Goal: Transaction & Acquisition: Purchase product/service

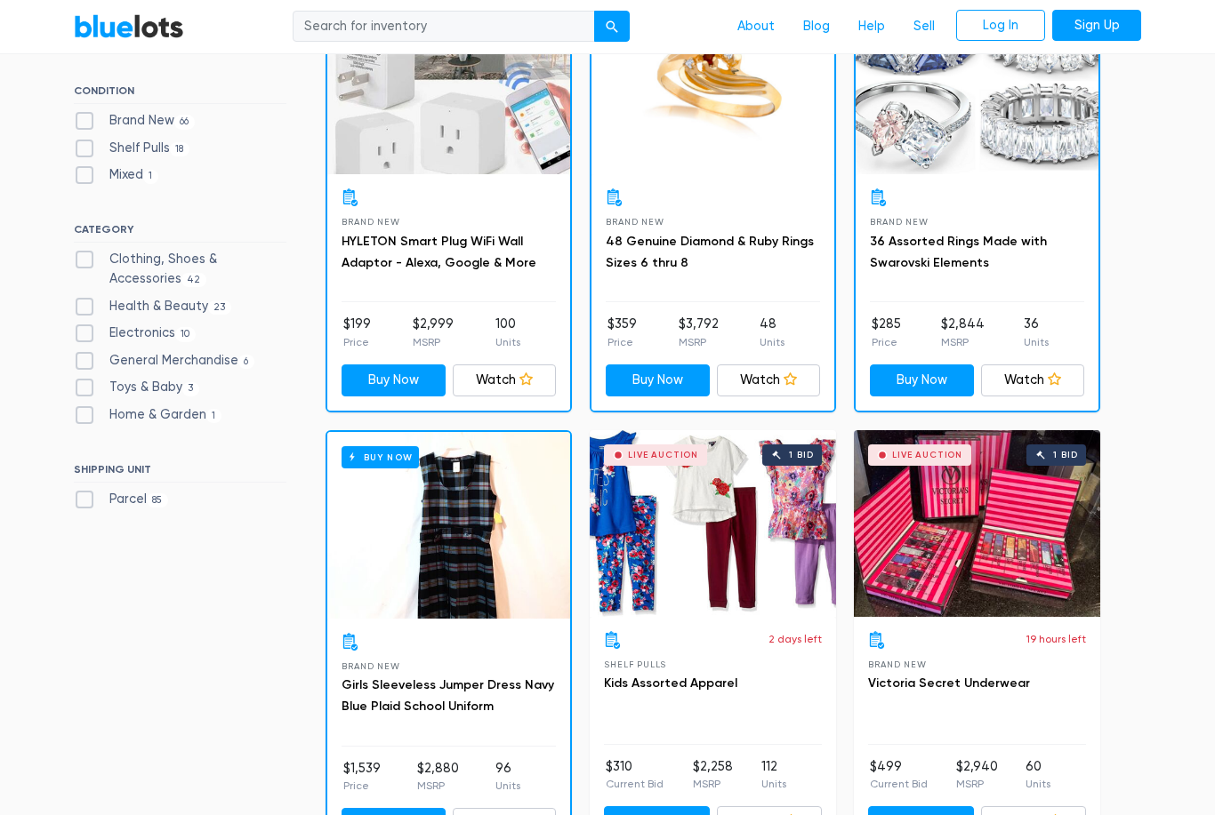
scroll to position [617, 0]
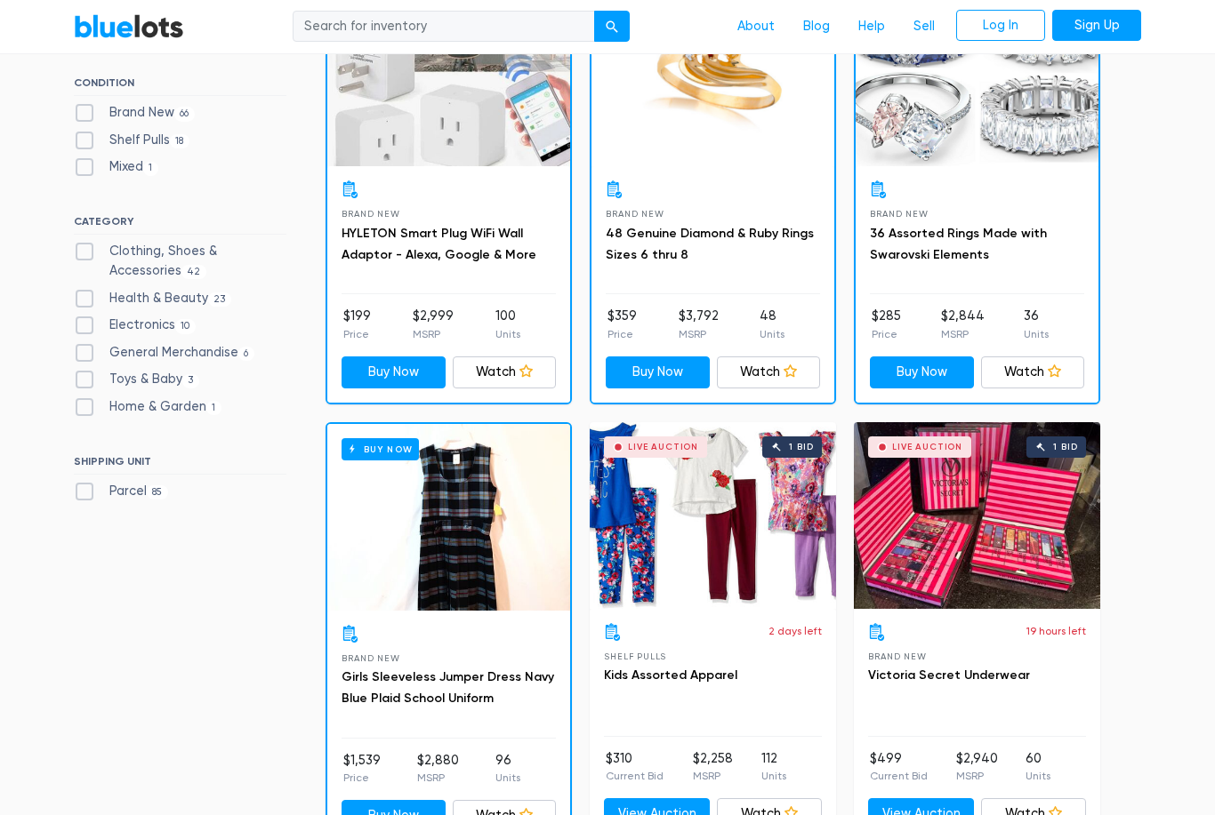
click at [91, 351] on label "General Merchandise 6" at bounding box center [164, 354] width 181 height 20
click at [85, 351] on Merchandise"] "General Merchandise 6" at bounding box center [80, 350] width 12 height 12
checkbox Merchandise"] "true"
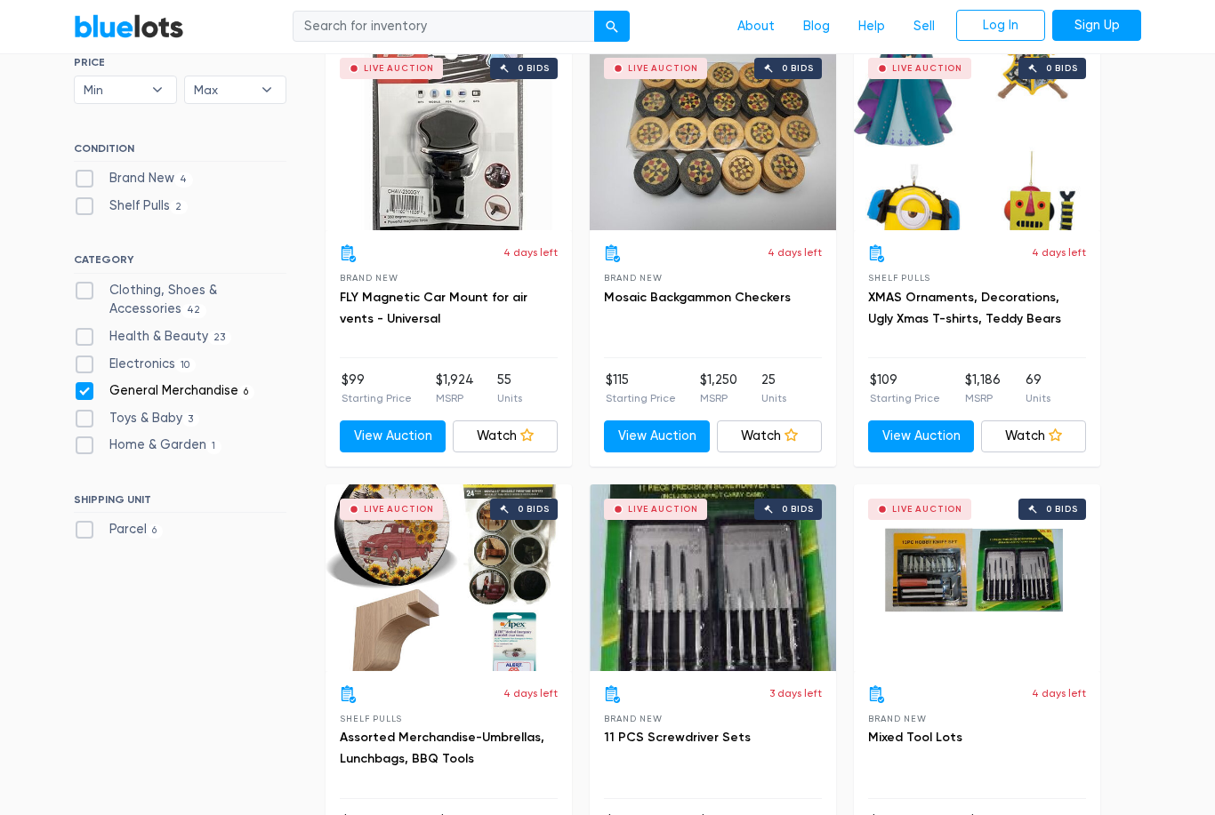
scroll to position [558, 0]
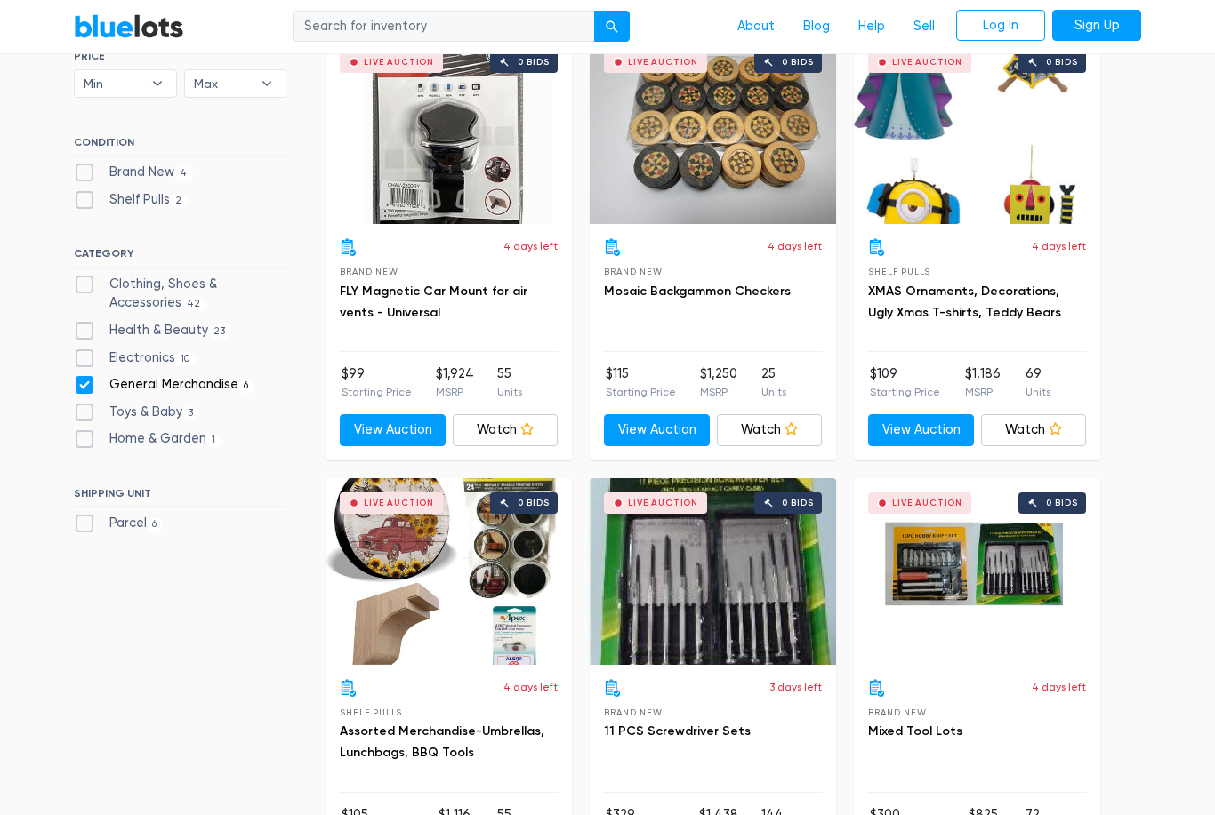
click at [84, 389] on label "General Merchandise 6" at bounding box center [164, 386] width 181 height 20
click at [84, 388] on Merchandise"] "General Merchandise 6" at bounding box center [80, 382] width 12 height 12
checkbox Merchandise"] "false"
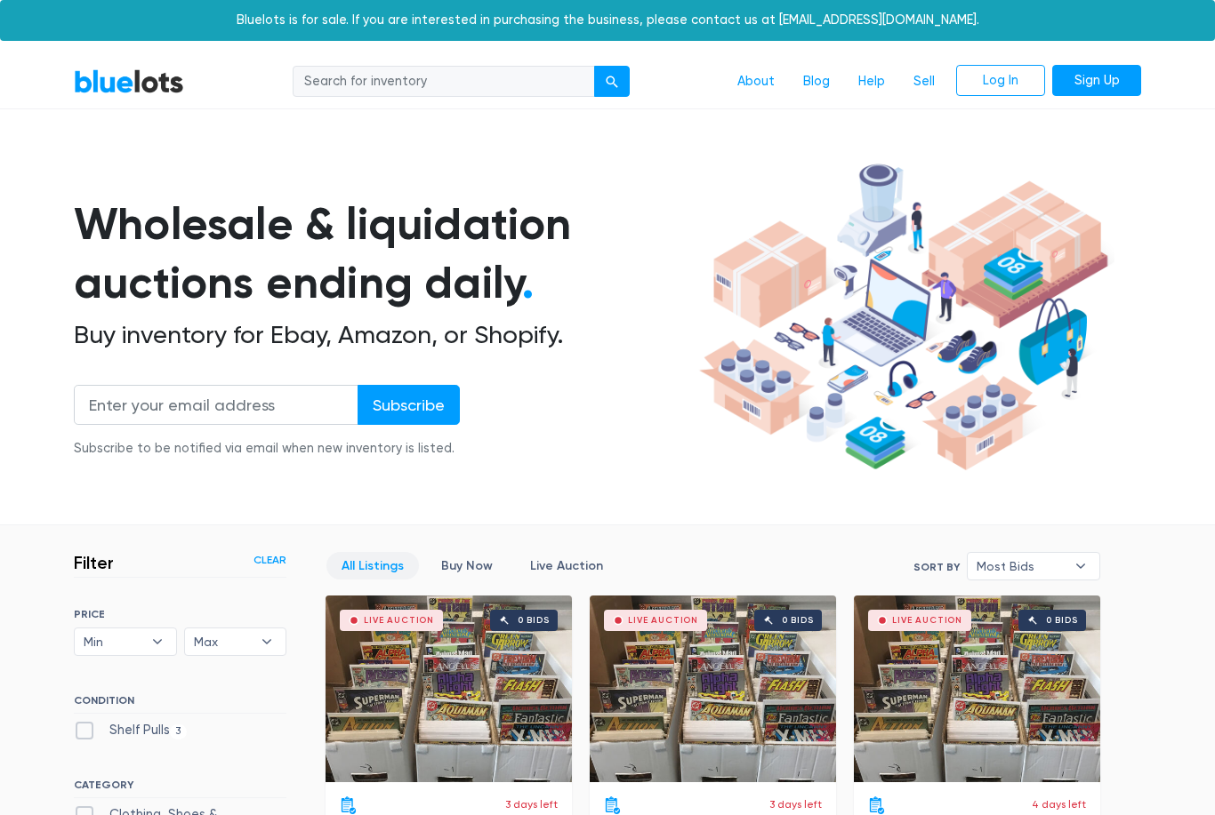
scroll to position [478, 0]
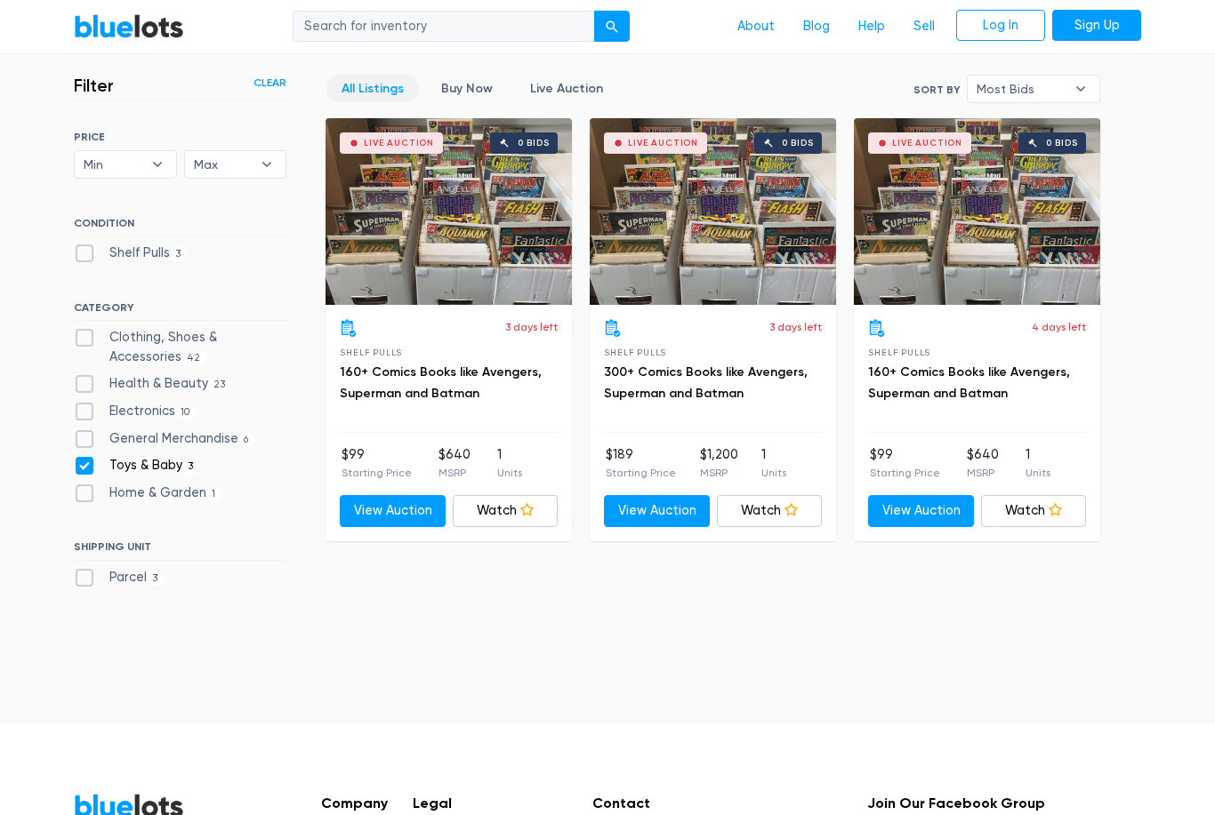
click at [86, 484] on label "Home & Garden 1" at bounding box center [148, 494] width 148 height 20
click at [85, 484] on Garden"] "Home & Garden 1" at bounding box center [80, 490] width 12 height 12
checkbox Garden"] "true"
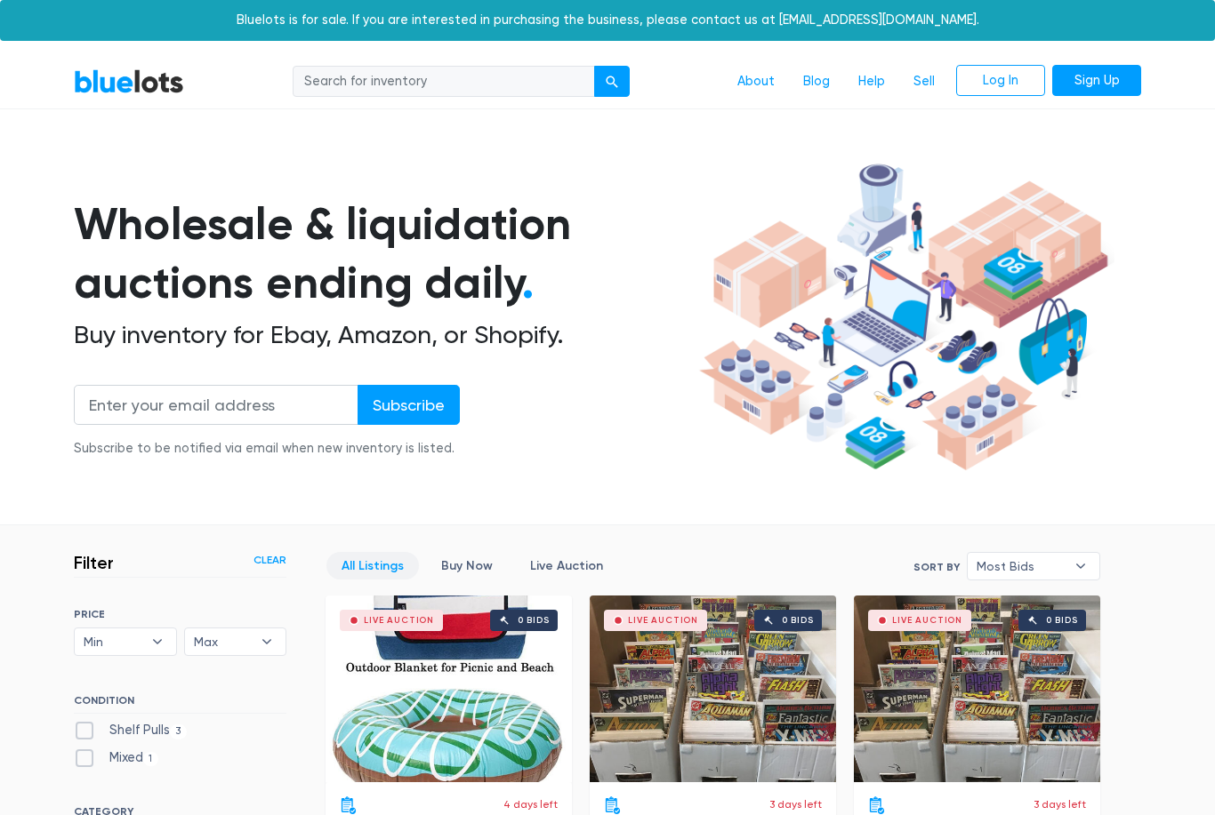
scroll to position [478, 0]
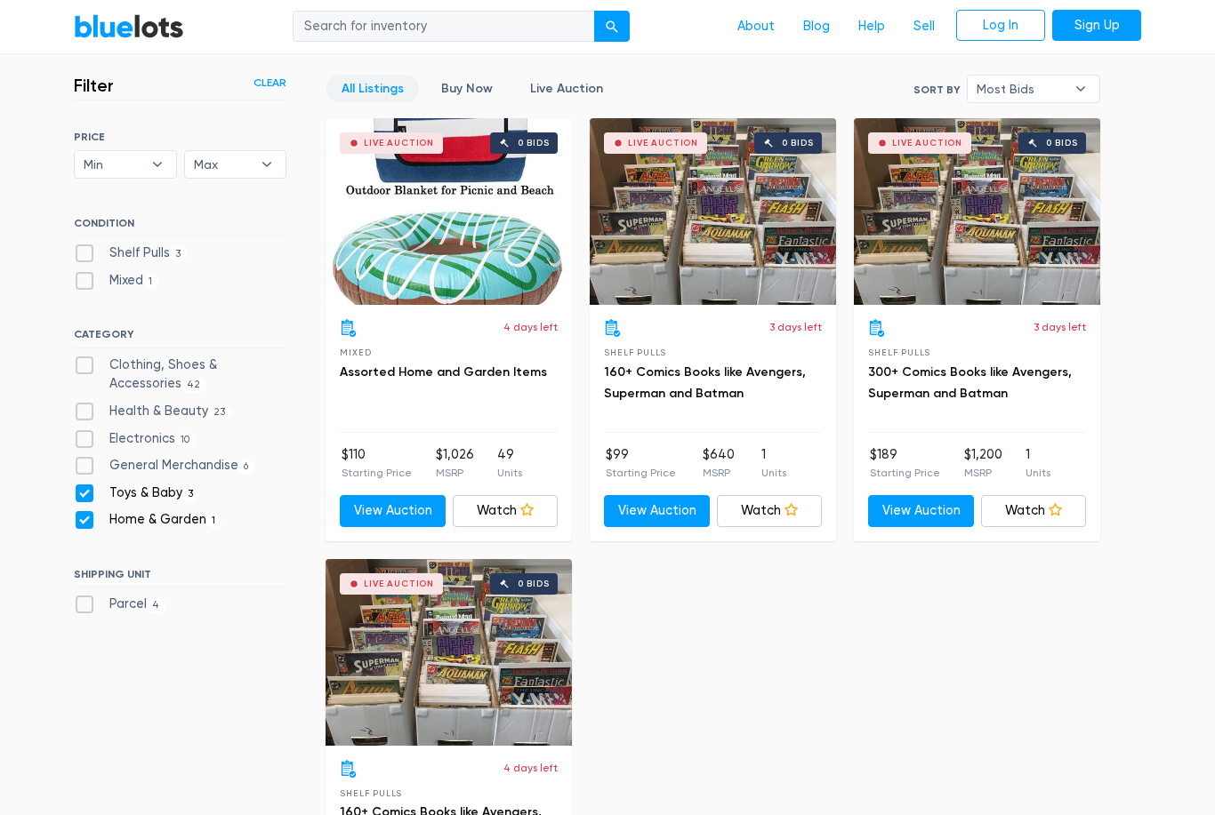
click at [84, 484] on label "Toys & Baby 3" at bounding box center [136, 494] width 125 height 20
click at [84, 484] on Baby"] "Toys & Baby 3" at bounding box center [80, 490] width 12 height 12
checkbox Baby"] "false"
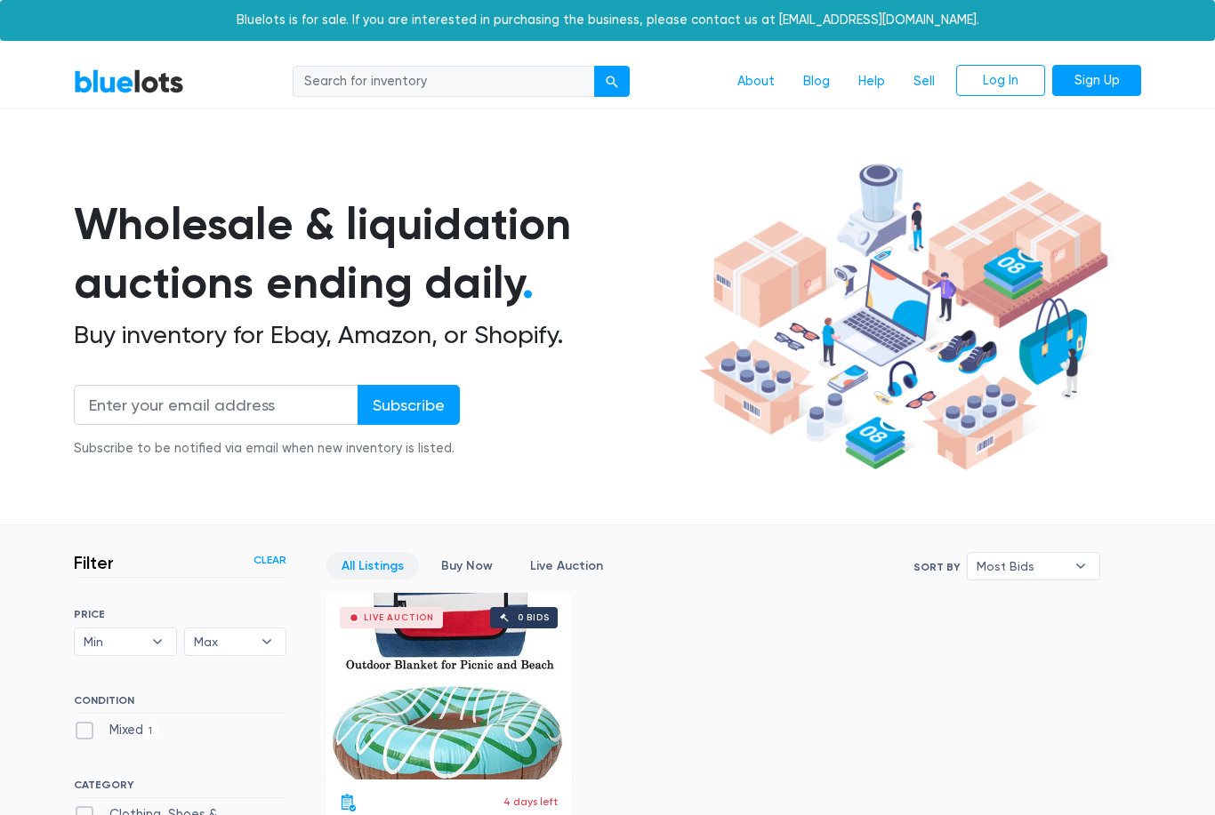
scroll to position [478, 0]
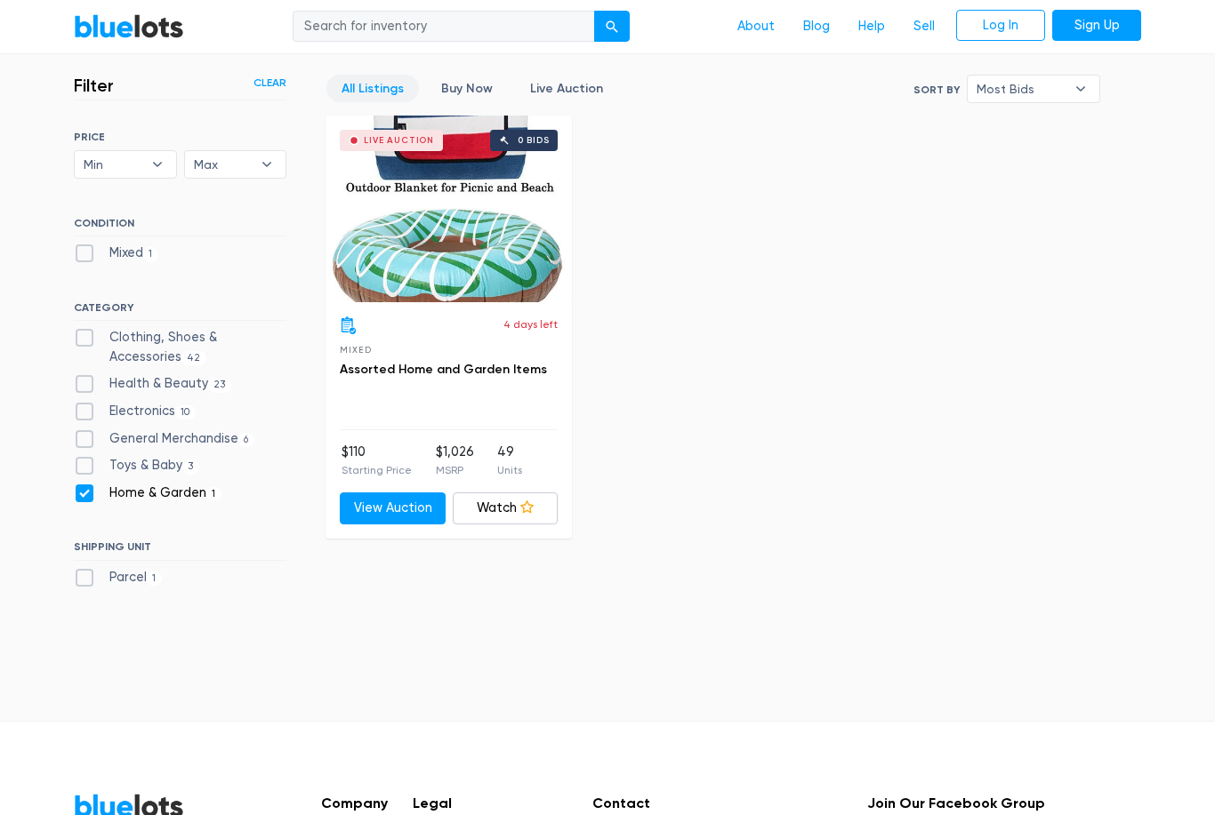
click at [84, 575] on label "Parcel 1" at bounding box center [118, 578] width 88 height 20
click at [84, 575] on input "Parcel 1" at bounding box center [80, 574] width 12 height 12
checkbox input "true"
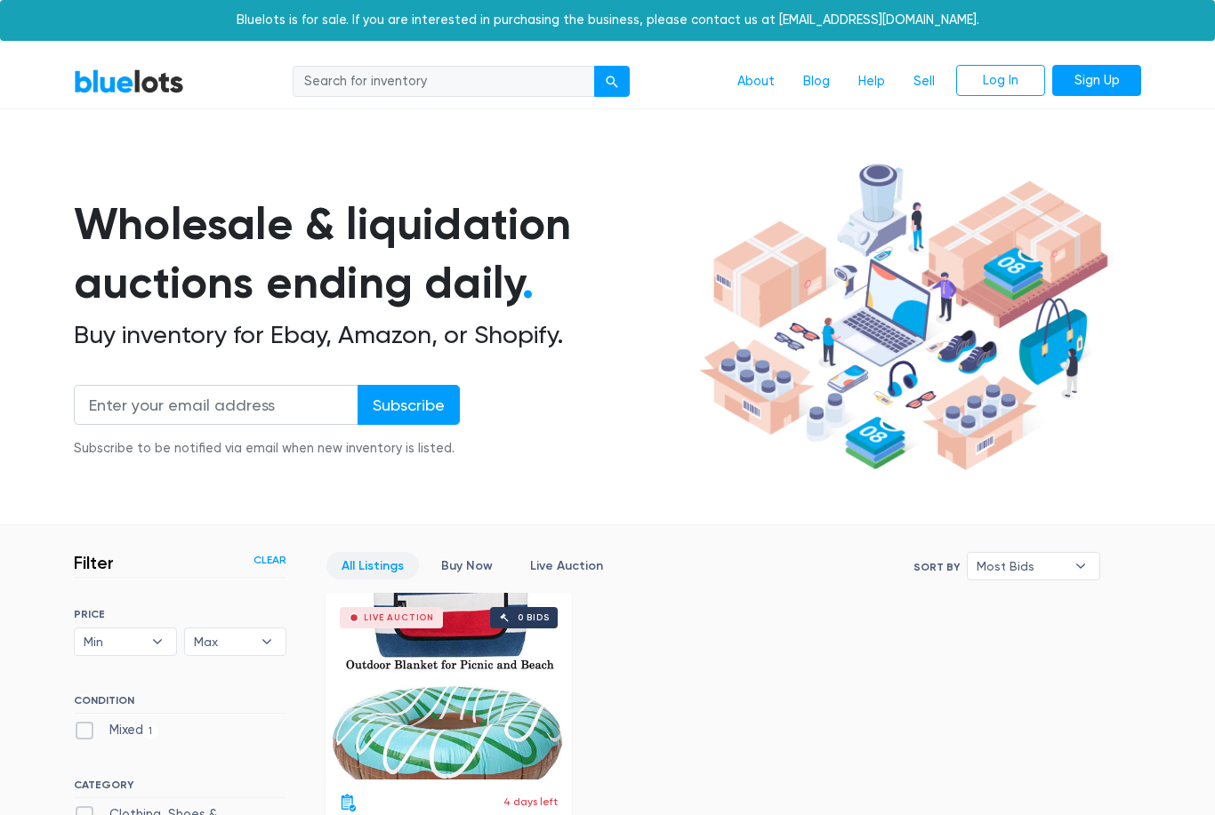
scroll to position [478, 0]
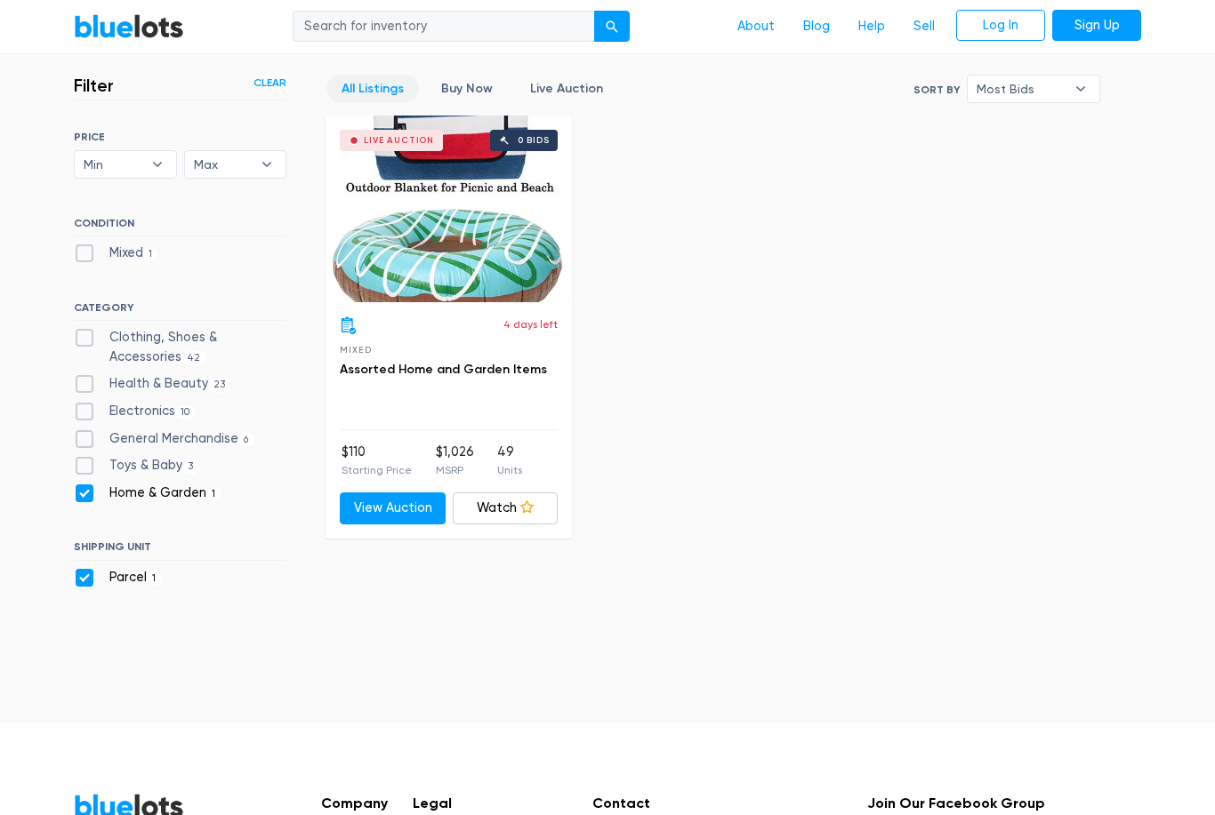
click at [76, 484] on label "Home & Garden 1" at bounding box center [148, 494] width 148 height 20
click at [76, 484] on Garden"] "Home & Garden 1" at bounding box center [80, 490] width 12 height 12
checkbox Garden"] "false"
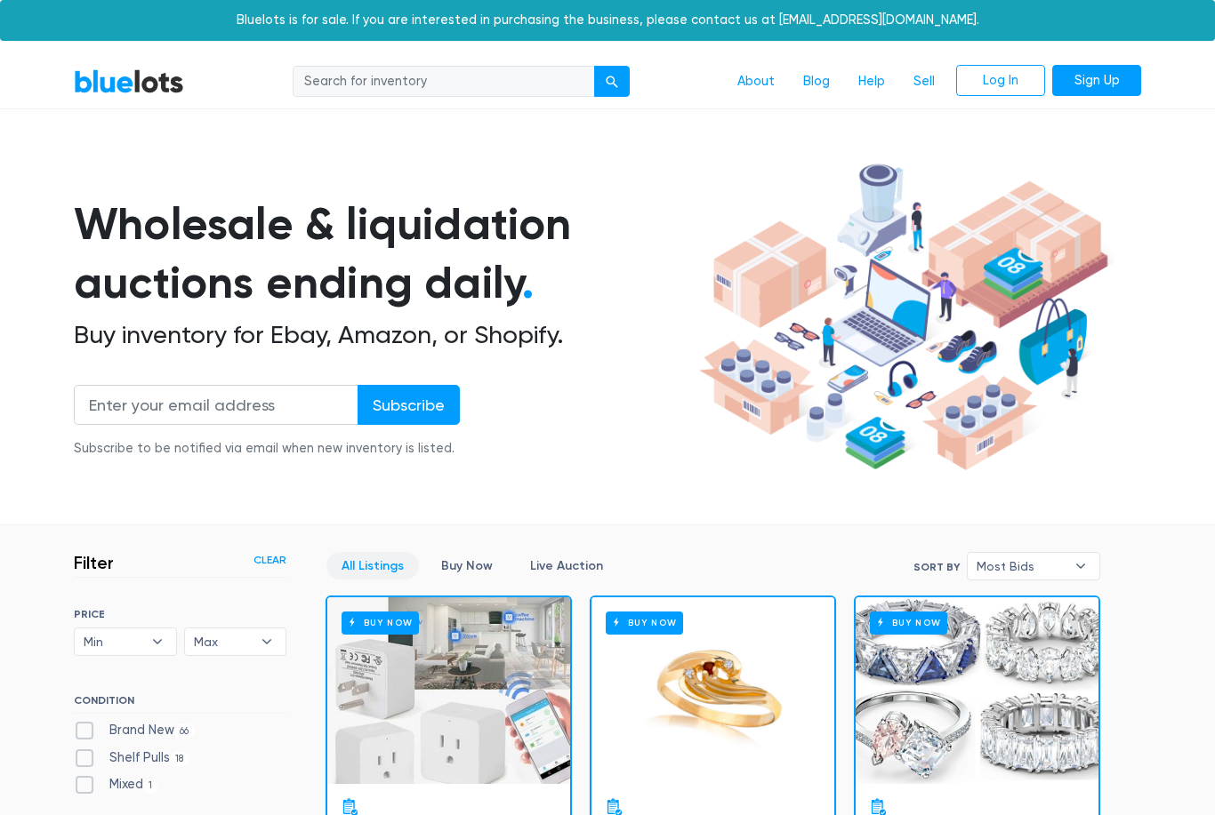
scroll to position [478, 0]
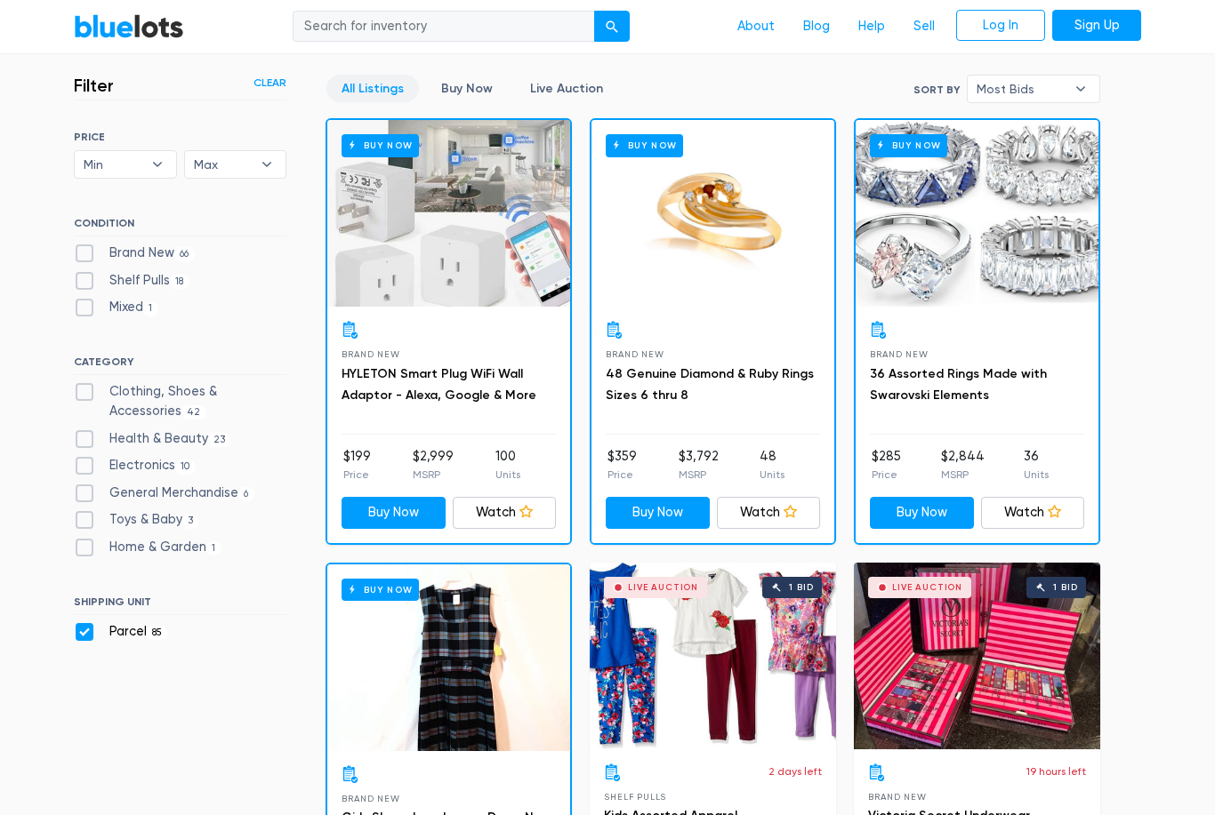
click at [78, 627] on label "Parcel 85" at bounding box center [121, 632] width 94 height 20
click at [78, 627] on input "Parcel 85" at bounding box center [80, 628] width 12 height 12
checkbox input "false"
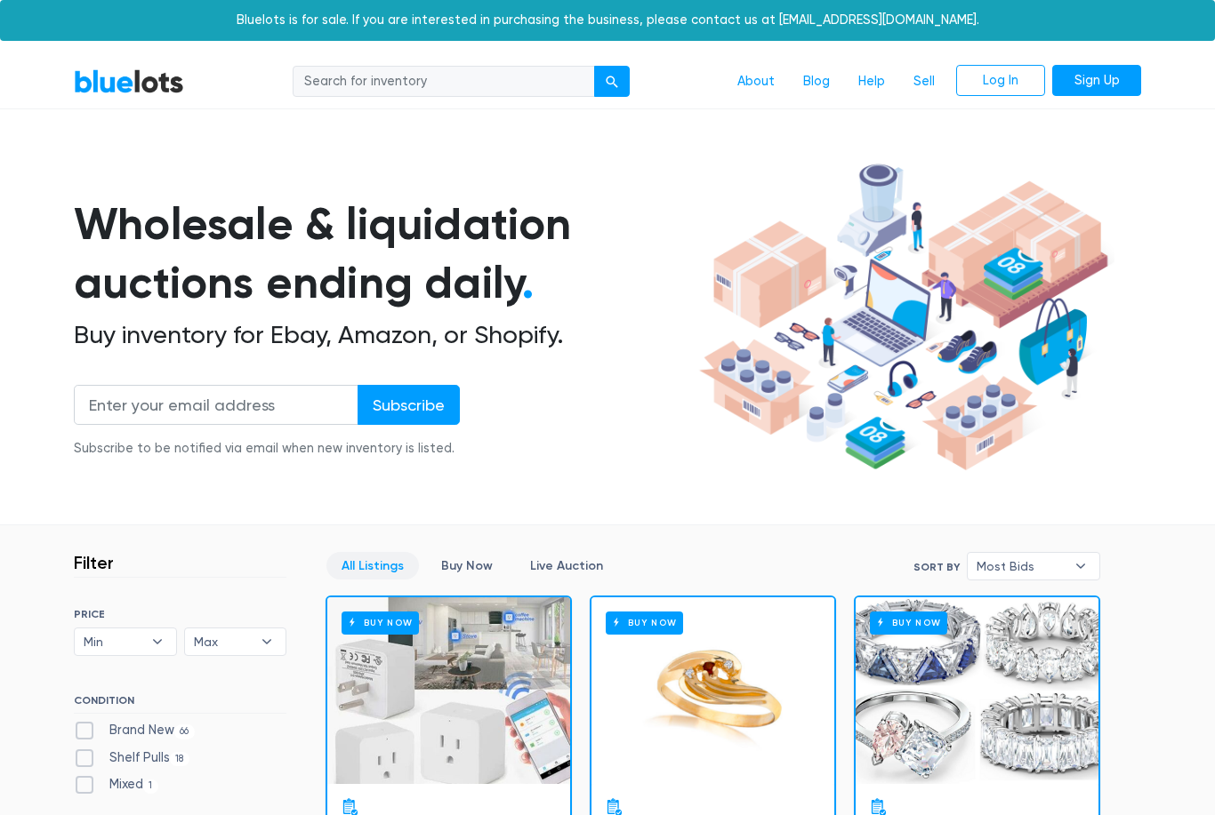
scroll to position [478, 0]
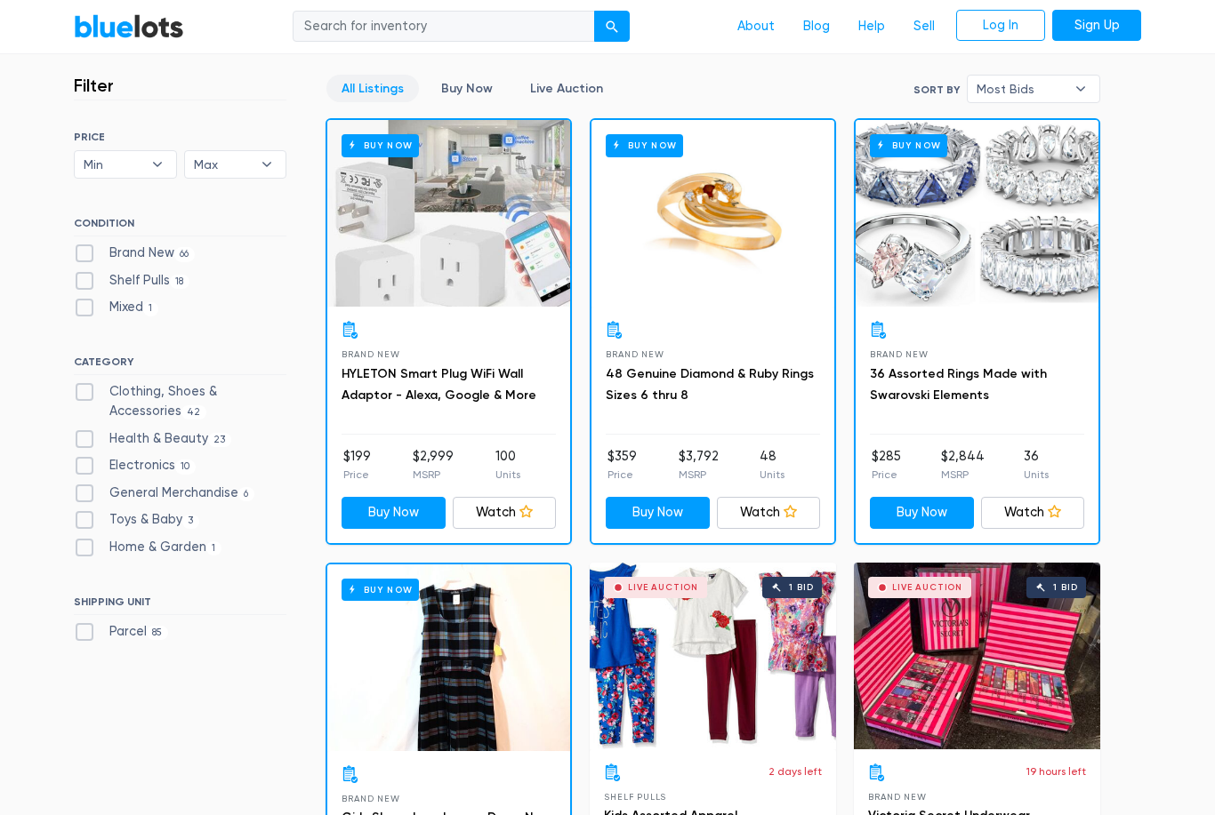
click at [76, 298] on label "Mixed 1" at bounding box center [116, 308] width 84 height 20
click at [76, 298] on input "Mixed 1" at bounding box center [80, 304] width 12 height 12
checkbox input "true"
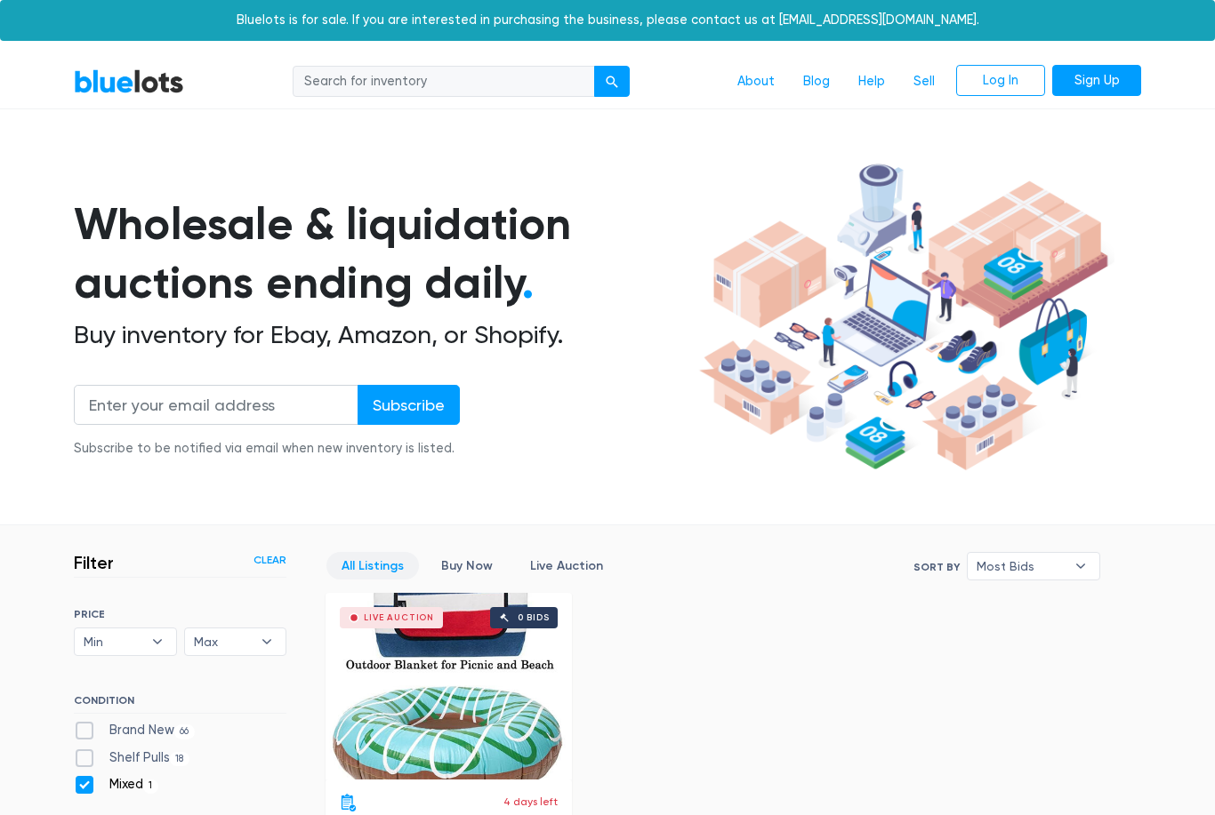
scroll to position [478, 0]
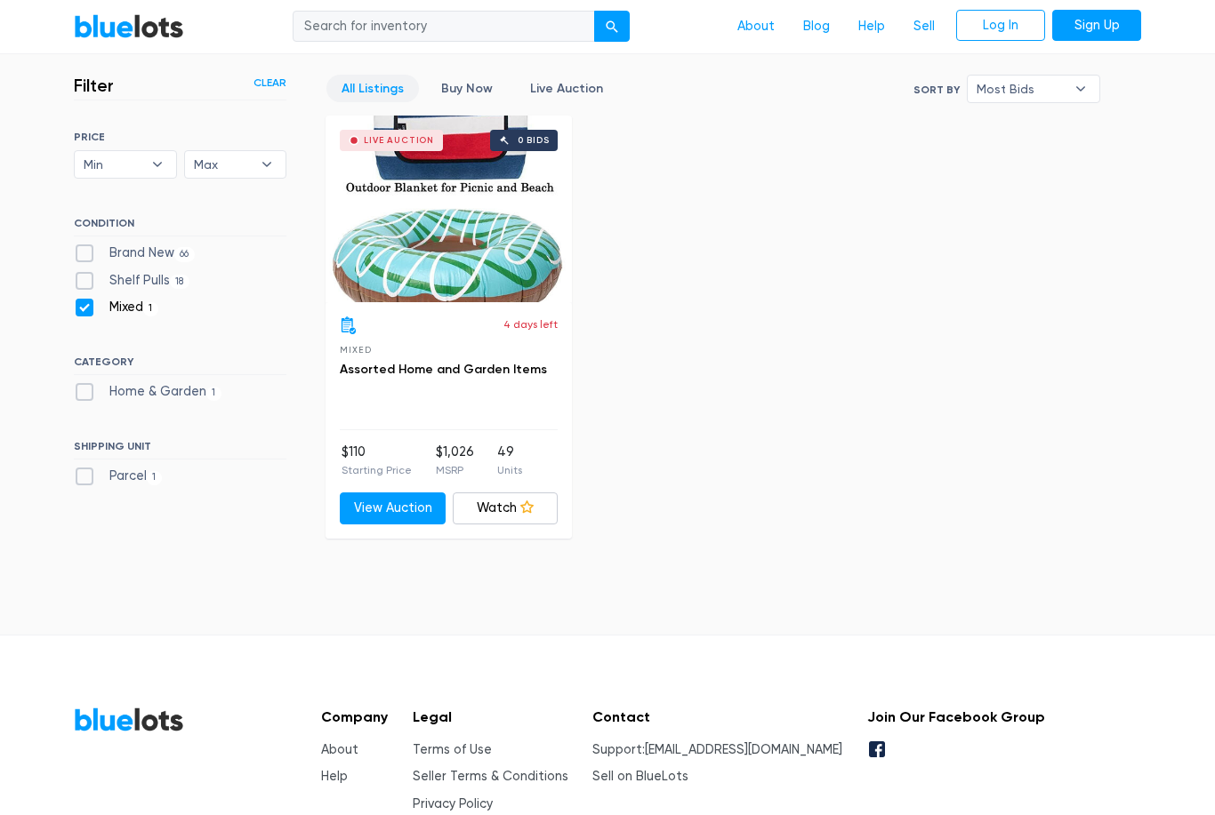
click at [83, 303] on label "Mixed 1" at bounding box center [116, 308] width 84 height 20
click at [83, 303] on input "Mixed 1" at bounding box center [80, 304] width 12 height 12
checkbox input "false"
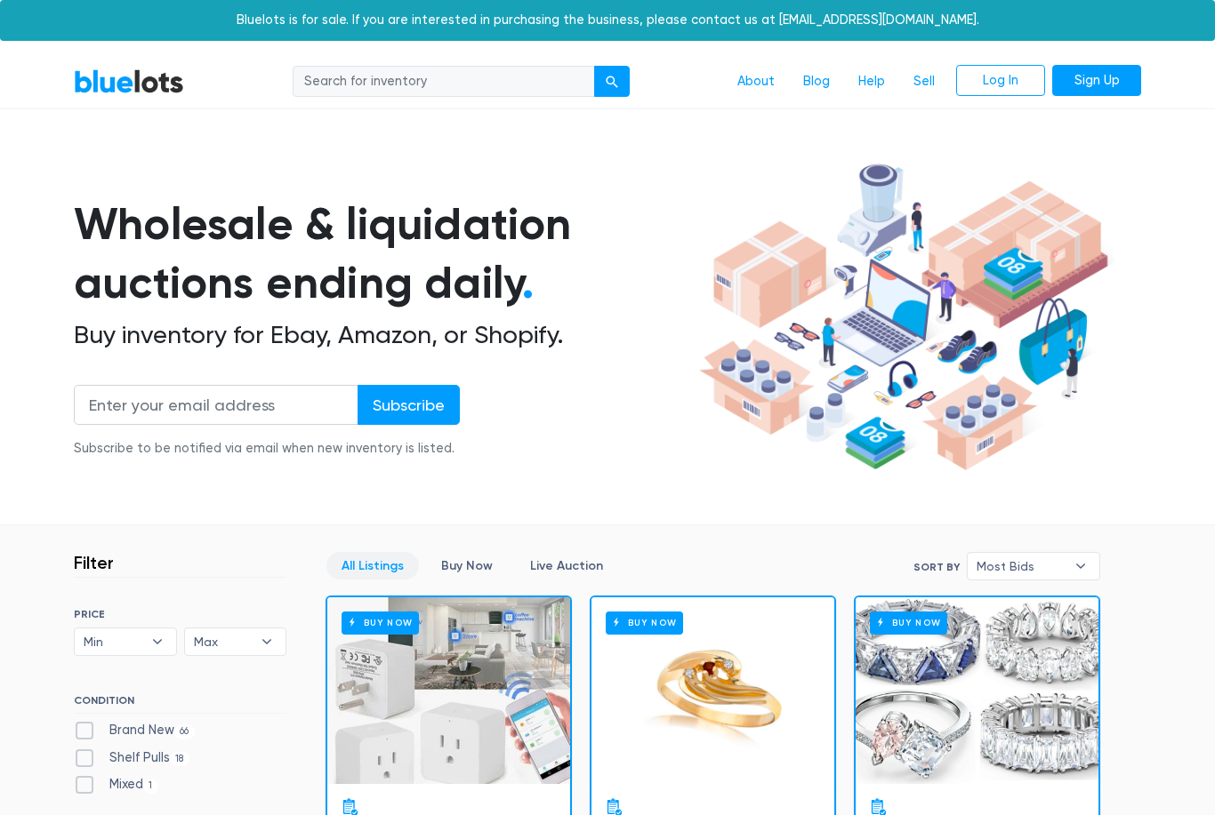
scroll to position [478, 0]
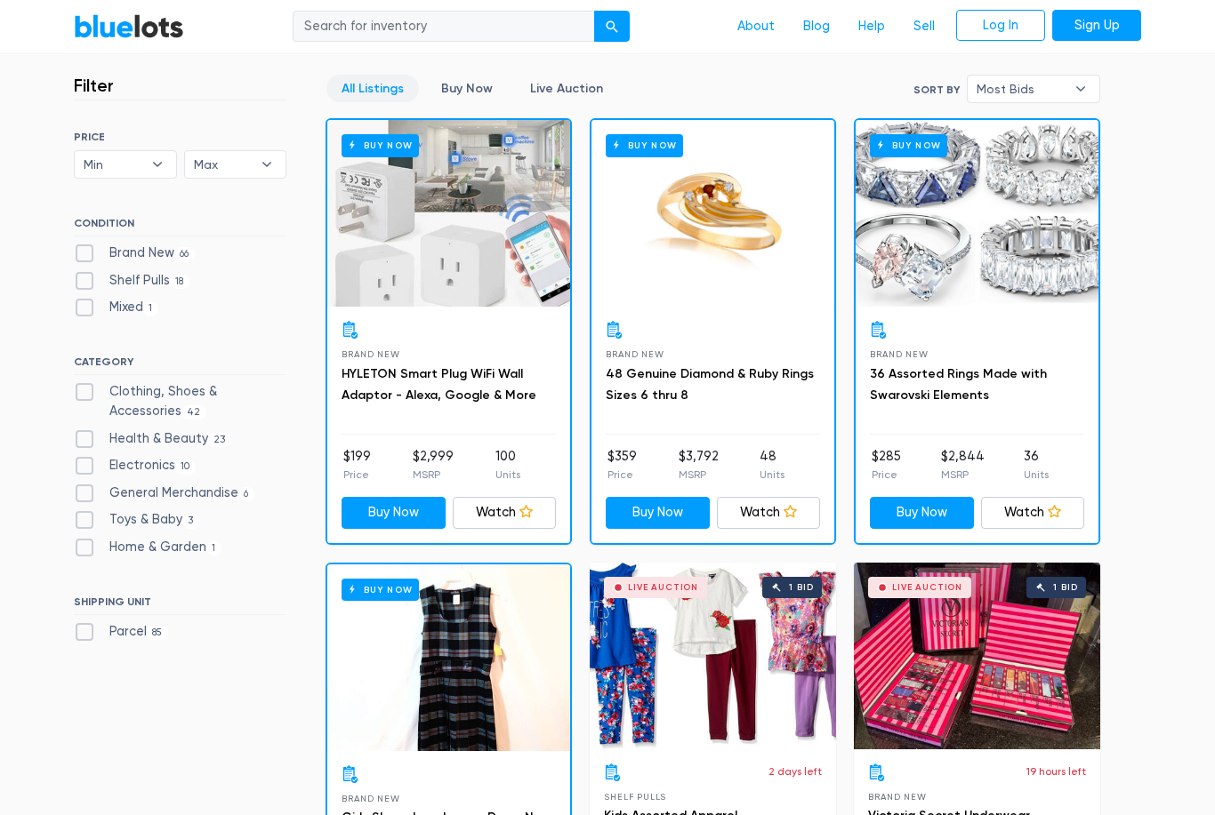
click at [82, 271] on label "Shelf Pulls 18" at bounding box center [132, 281] width 116 height 20
click at [82, 271] on Pulls"] "Shelf Pulls 18" at bounding box center [80, 277] width 12 height 12
checkbox Pulls"] "true"
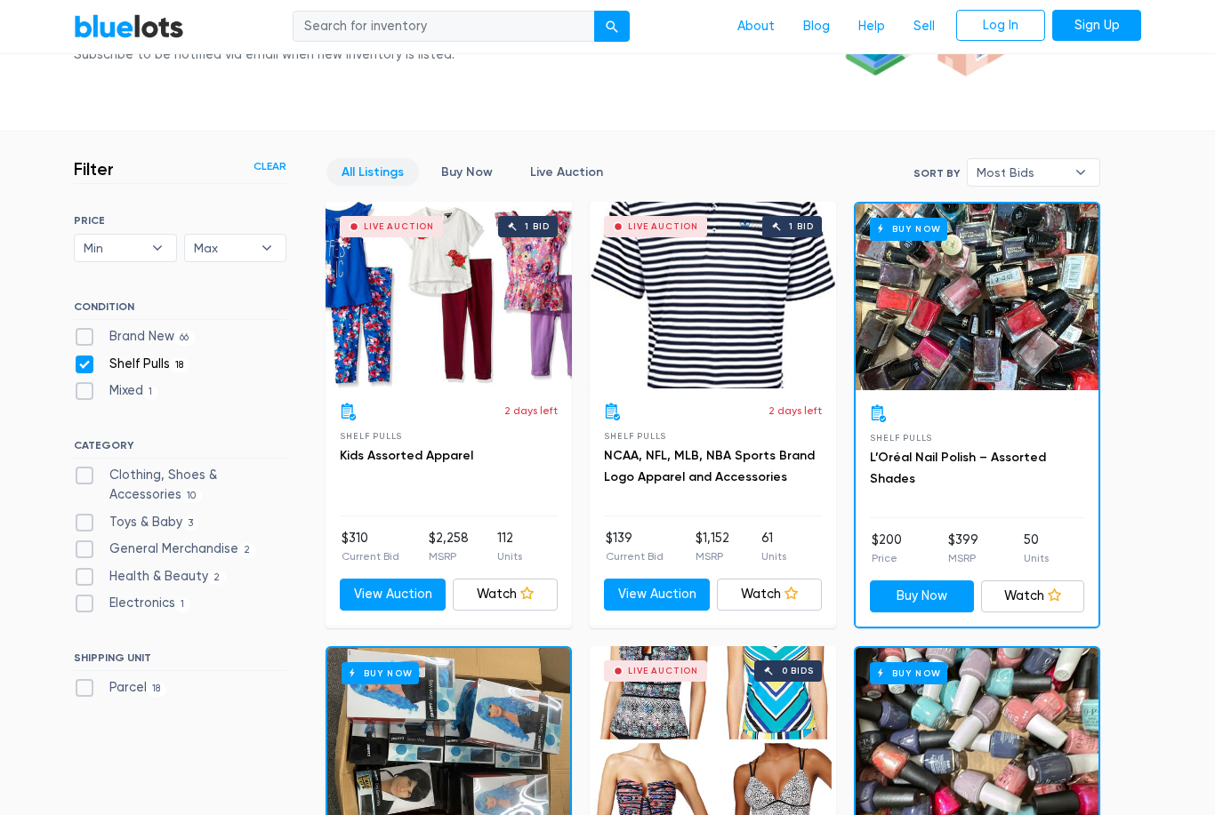
scroll to position [392, 0]
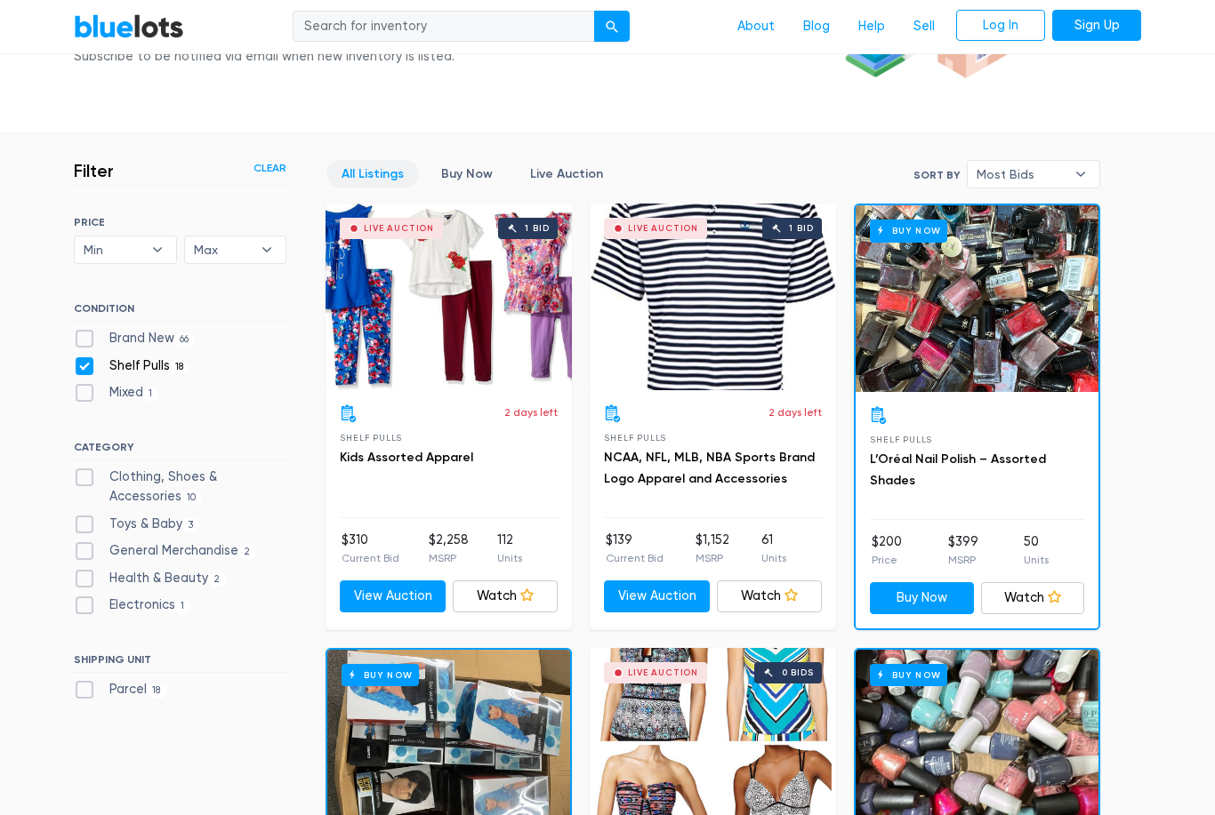
click at [74, 344] on label "Brand New 66" at bounding box center [134, 339] width 121 height 20
click at [74, 341] on New"] "Brand New 66" at bounding box center [80, 335] width 12 height 12
checkbox New"] "true"
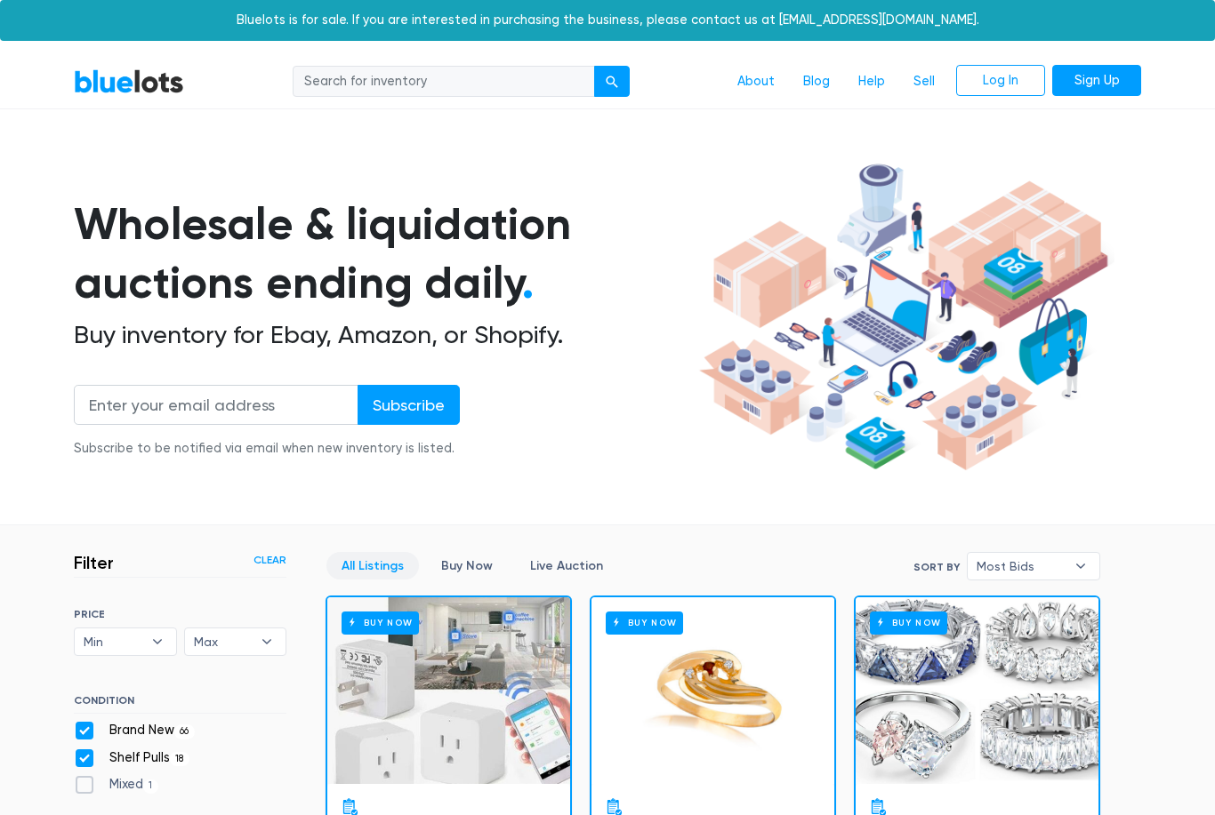
scroll to position [478, 0]
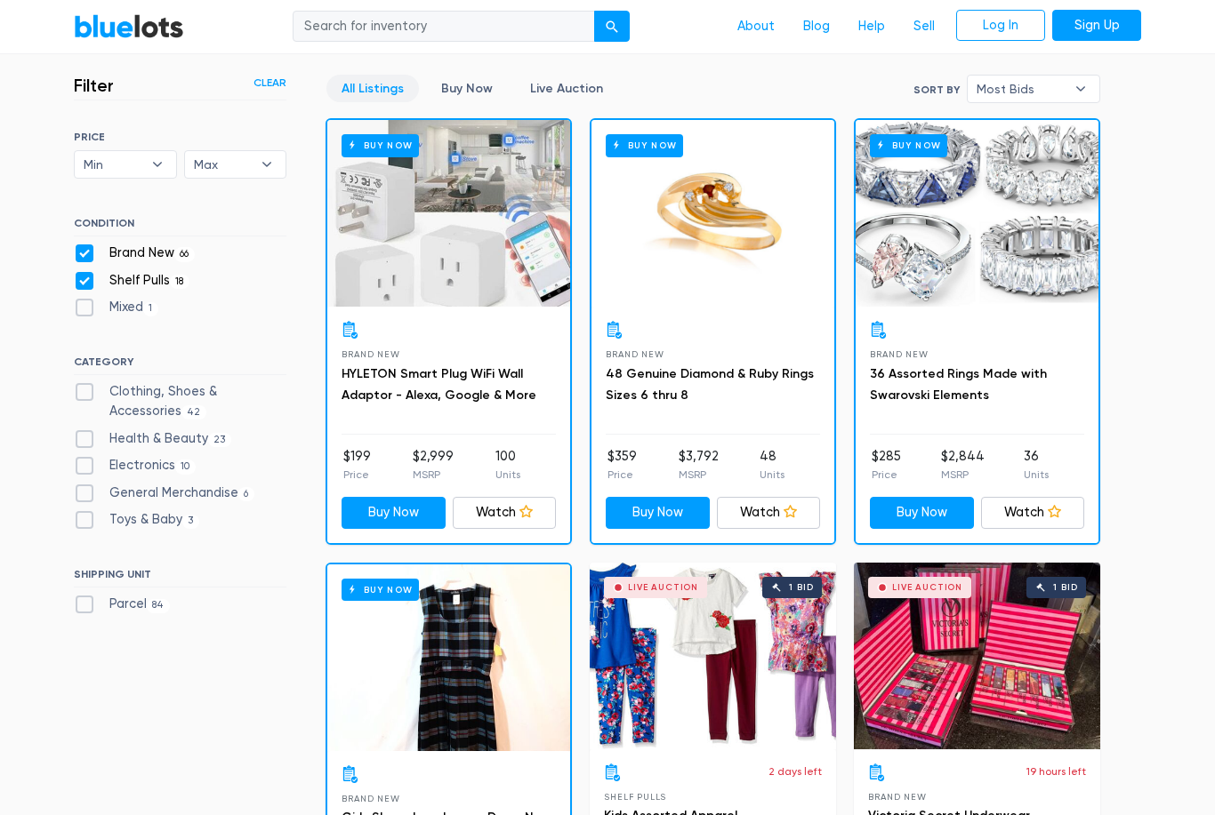
click at [79, 274] on label "Shelf Pulls 18" at bounding box center [132, 281] width 116 height 20
click at [79, 274] on Pulls"] "Shelf Pulls 18" at bounding box center [80, 277] width 12 height 12
checkbox Pulls"] "false"
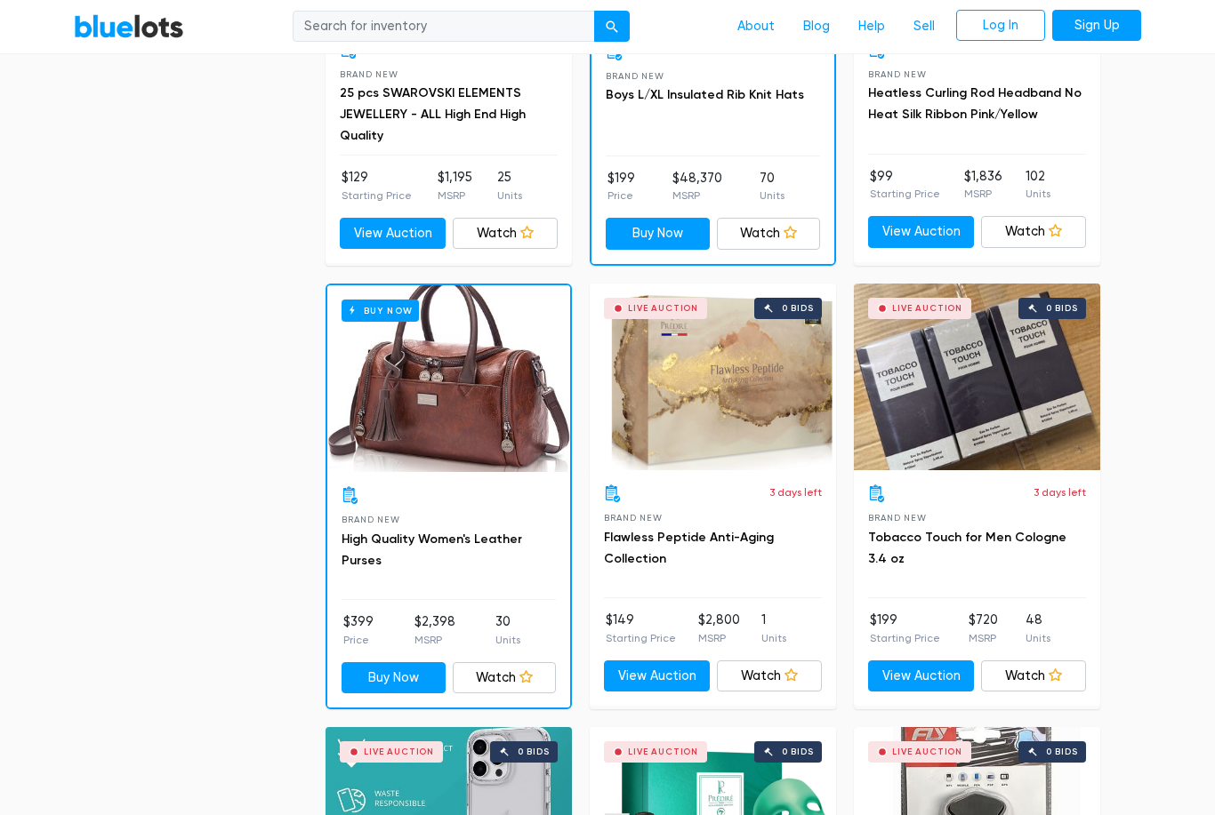
scroll to position [1615, 0]
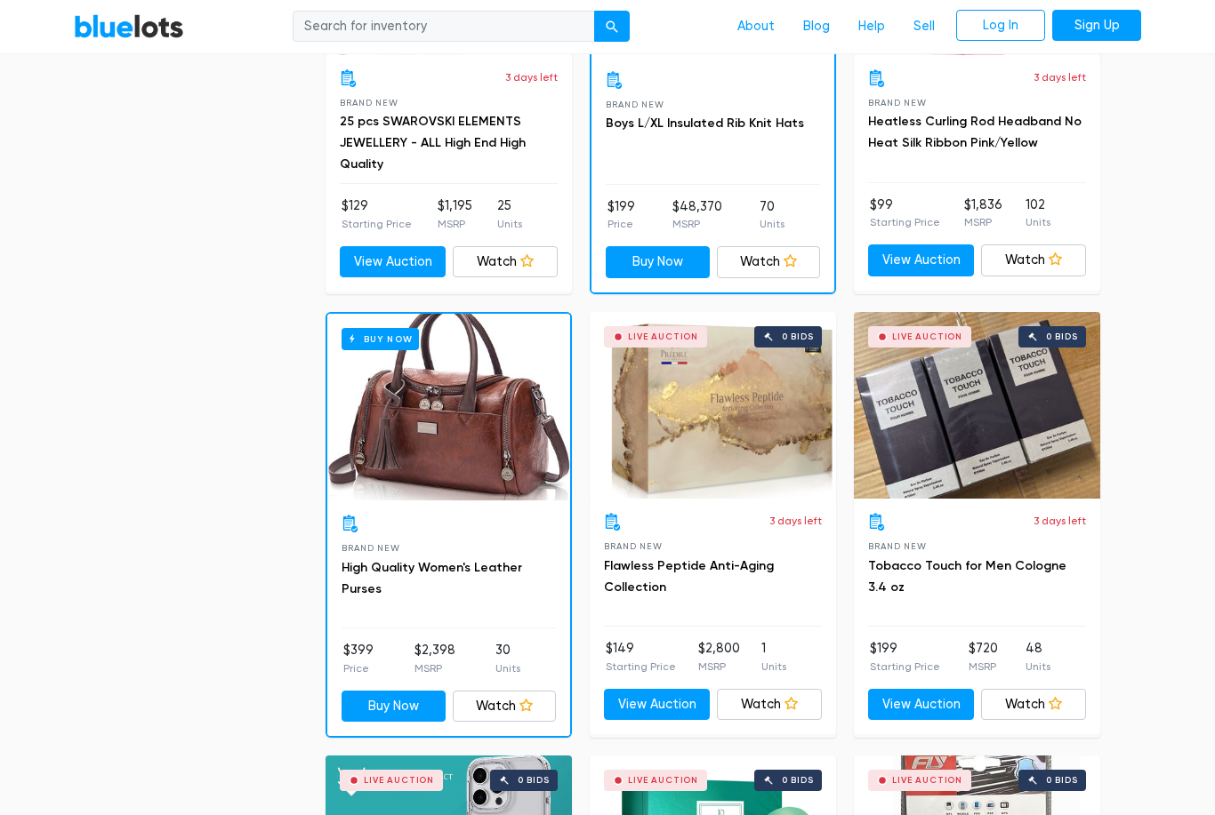
click at [422, 439] on div "Buy Now" at bounding box center [448, 408] width 243 height 187
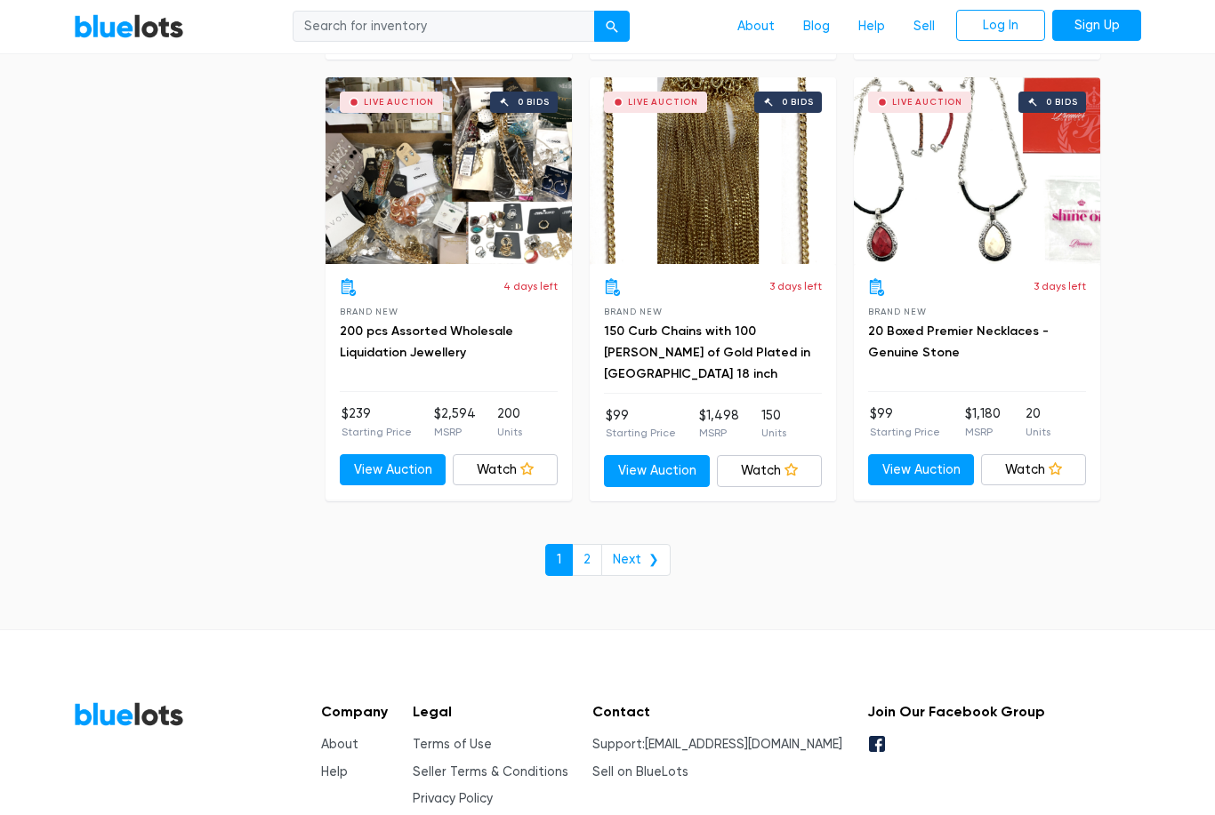
scroll to position [7569, 0]
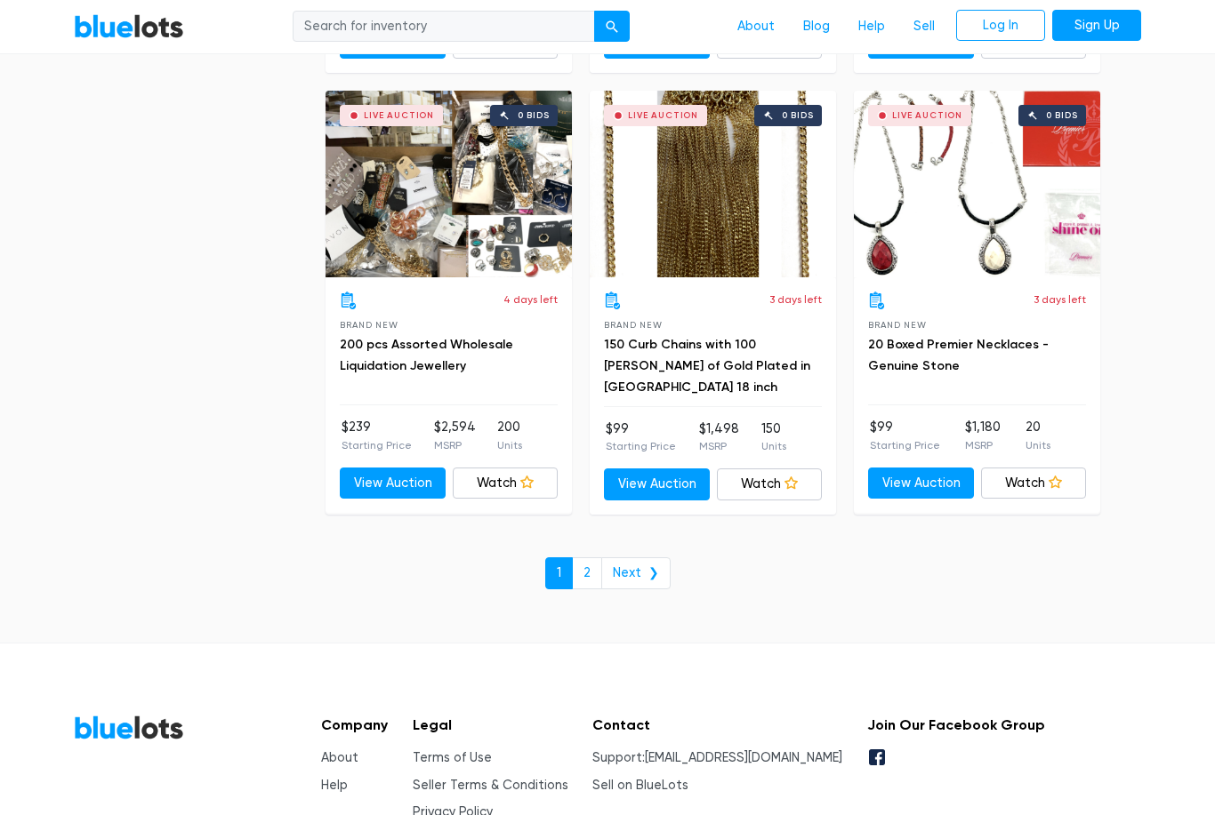
click at [646, 558] on link "Next ❯" at bounding box center [635, 574] width 69 height 32
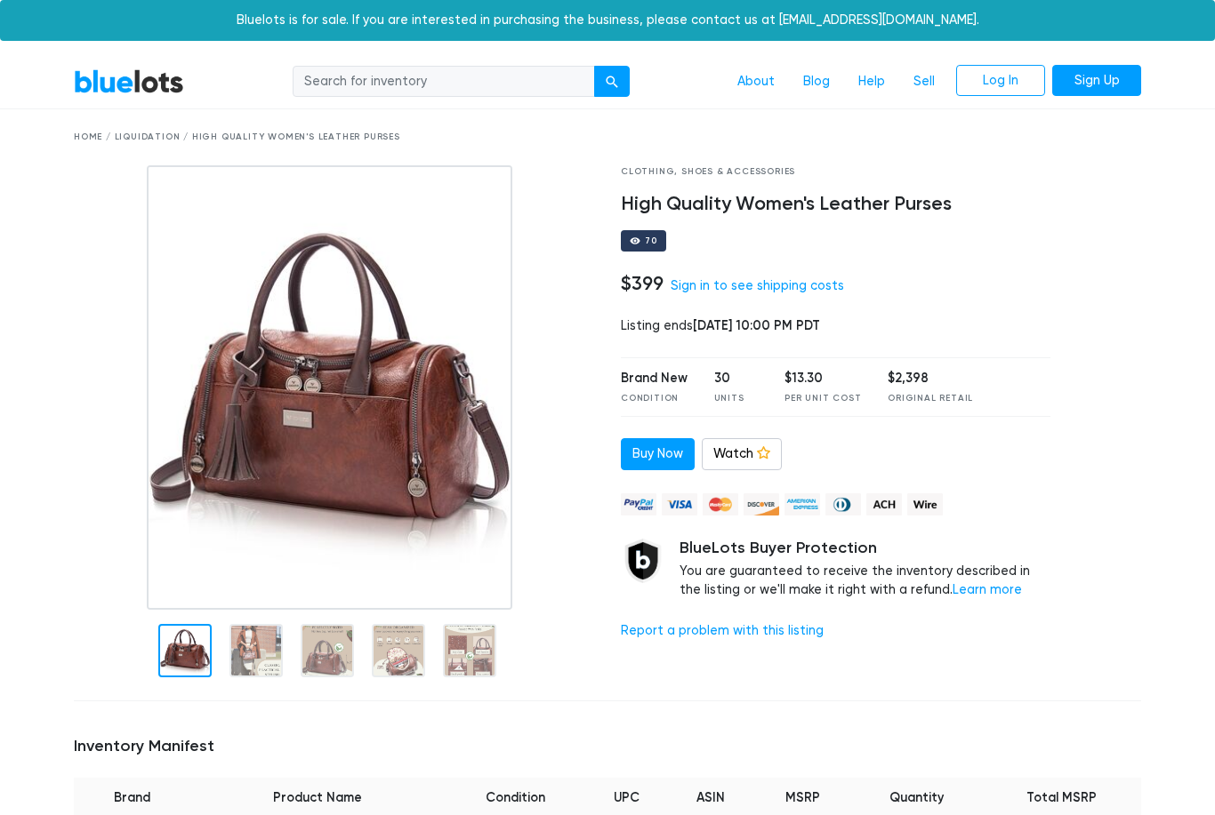
click at [260, 399] on img at bounding box center [329, 387] width 365 height 445
click at [234, 427] on img at bounding box center [329, 387] width 365 height 445
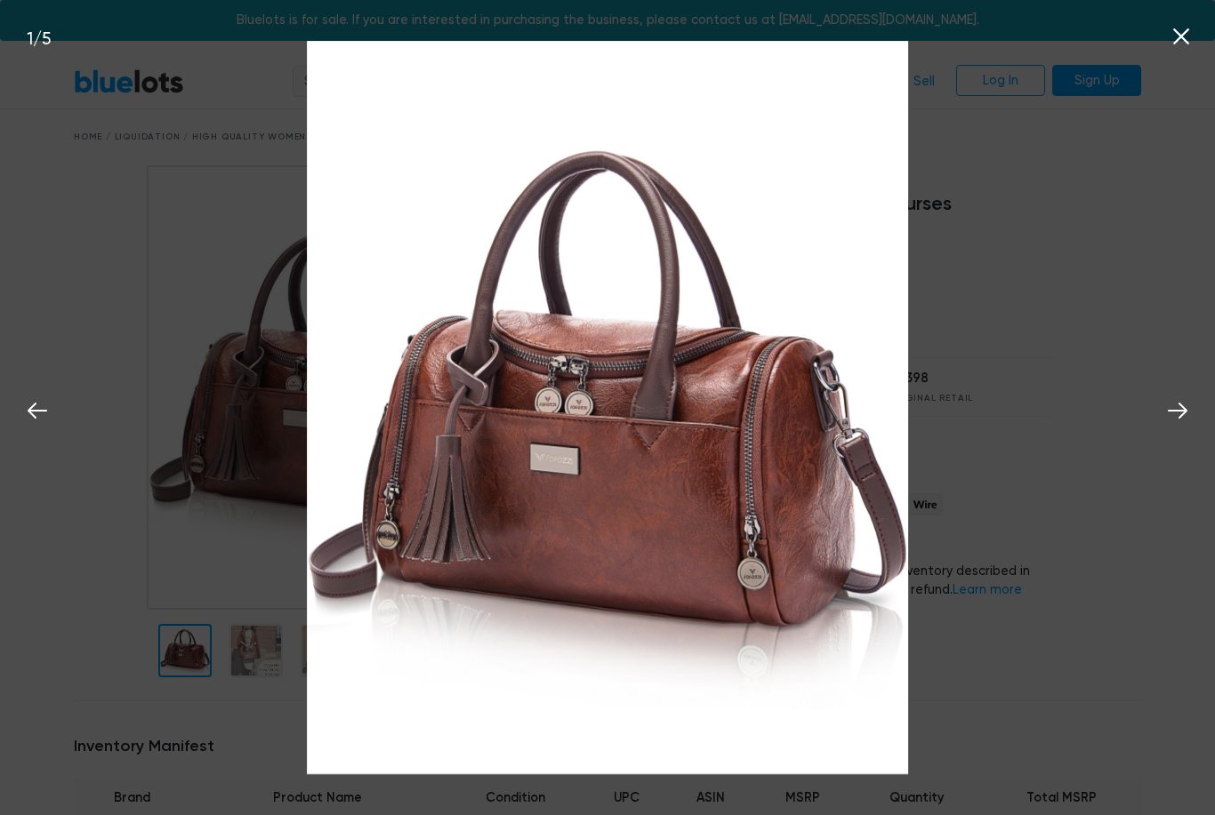
click at [1026, 500] on ul at bounding box center [836, 505] width 430 height 26
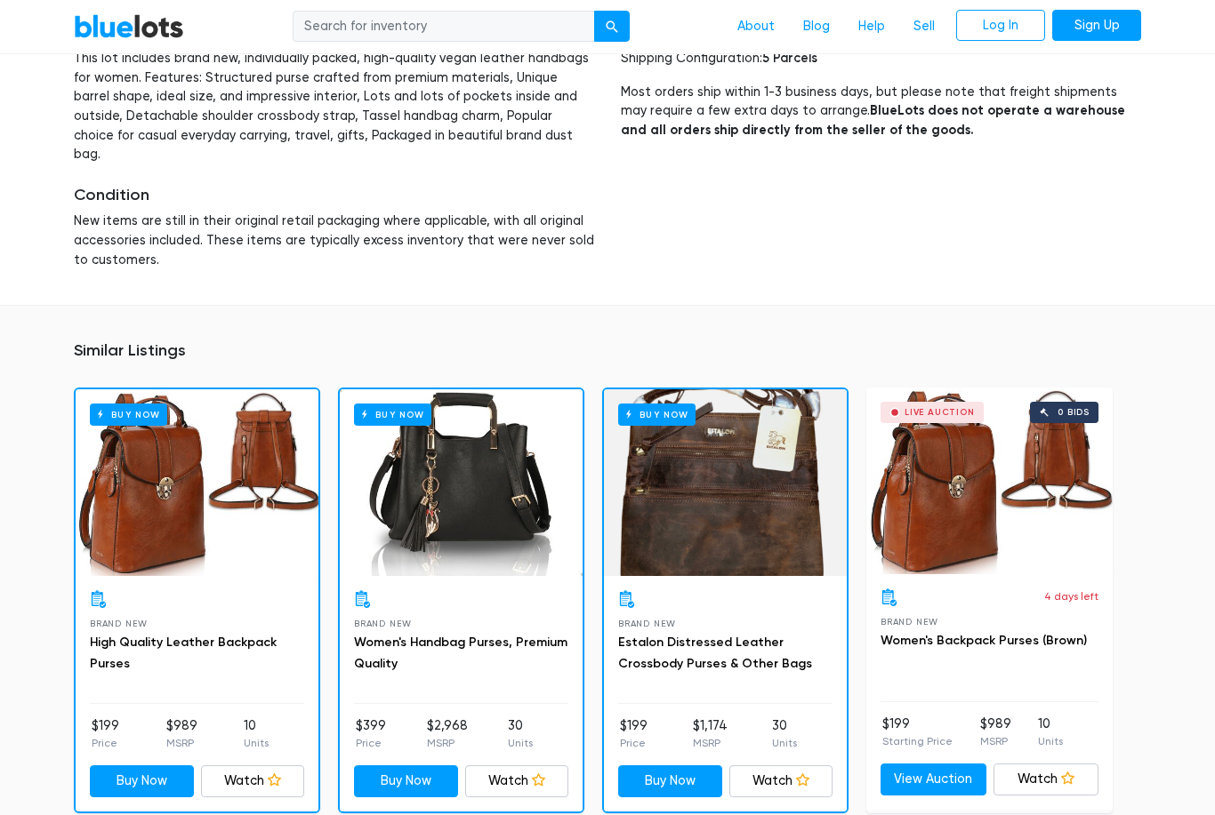
scroll to position [1032, 0]
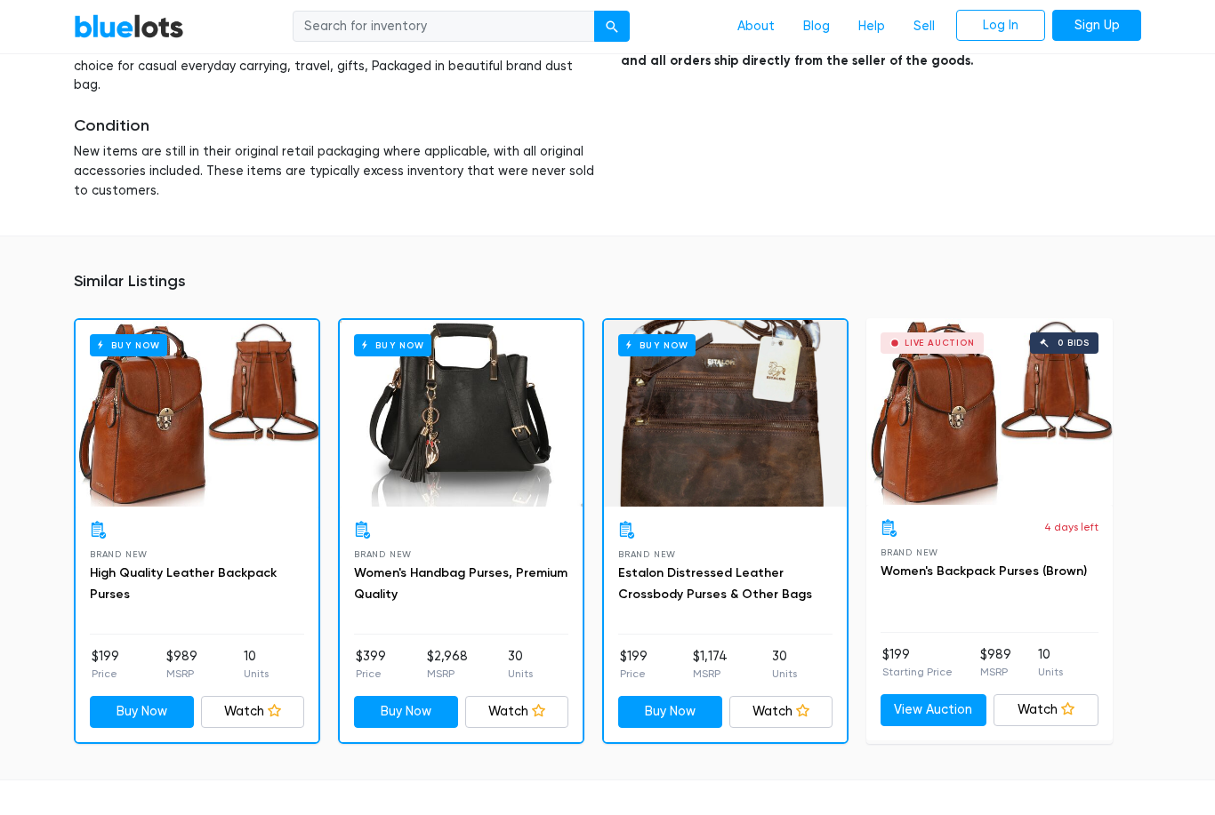
click at [488, 446] on div "Buy Now" at bounding box center [461, 414] width 243 height 187
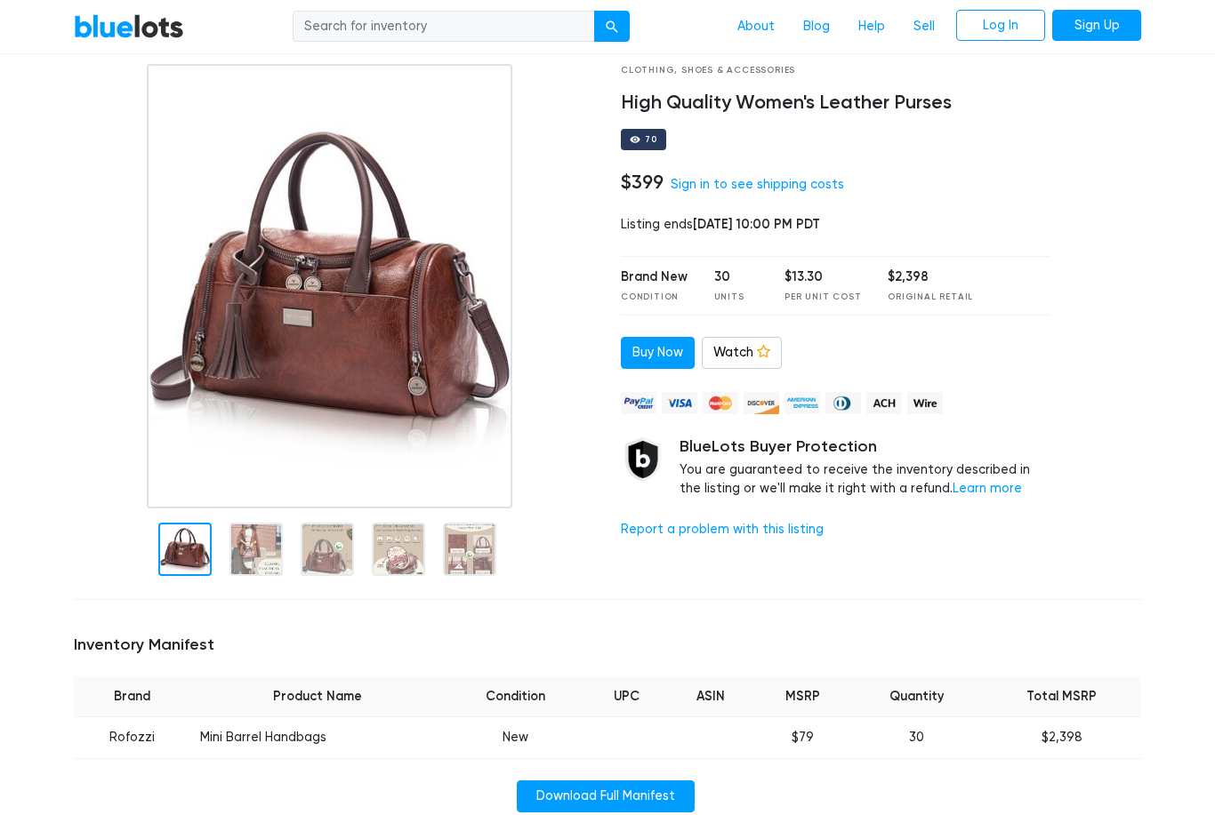
scroll to position [0, 0]
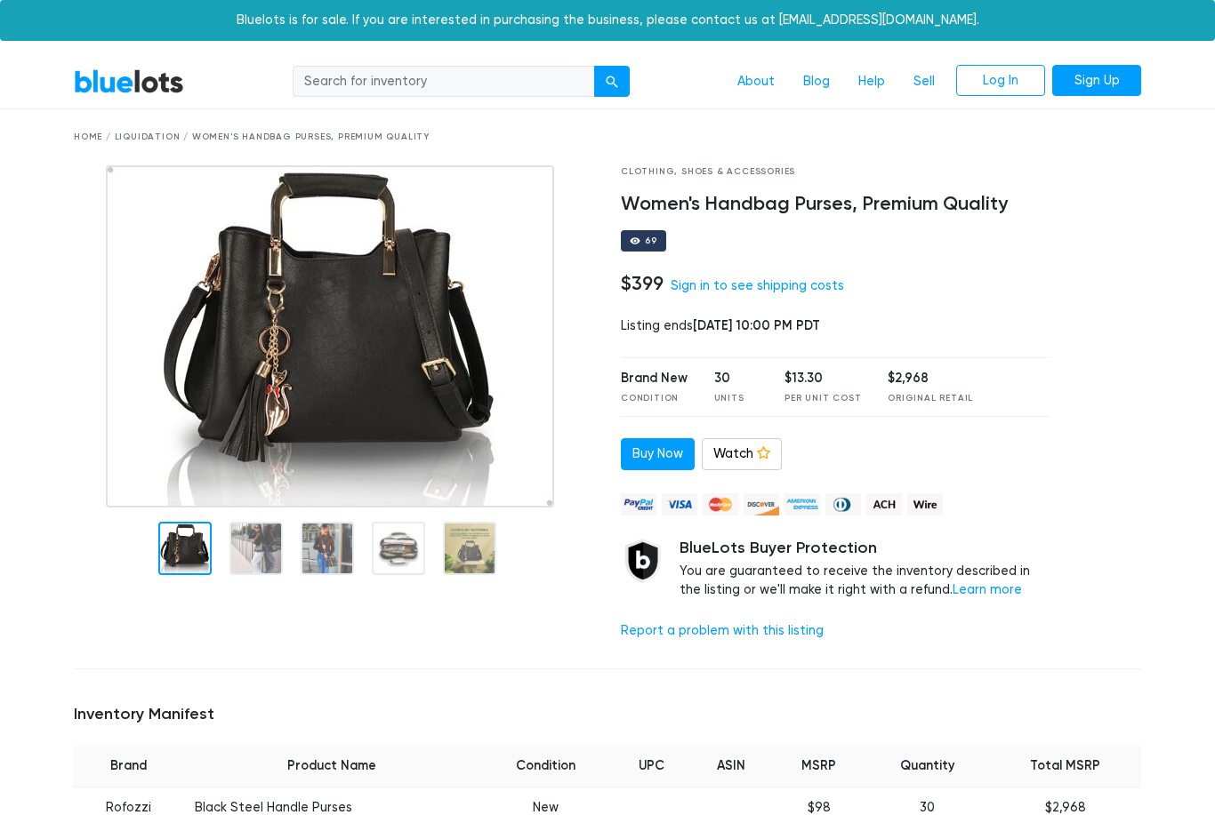
click at [415, 411] on img at bounding box center [330, 336] width 448 height 342
click at [471, 508] on img at bounding box center [330, 336] width 448 height 342
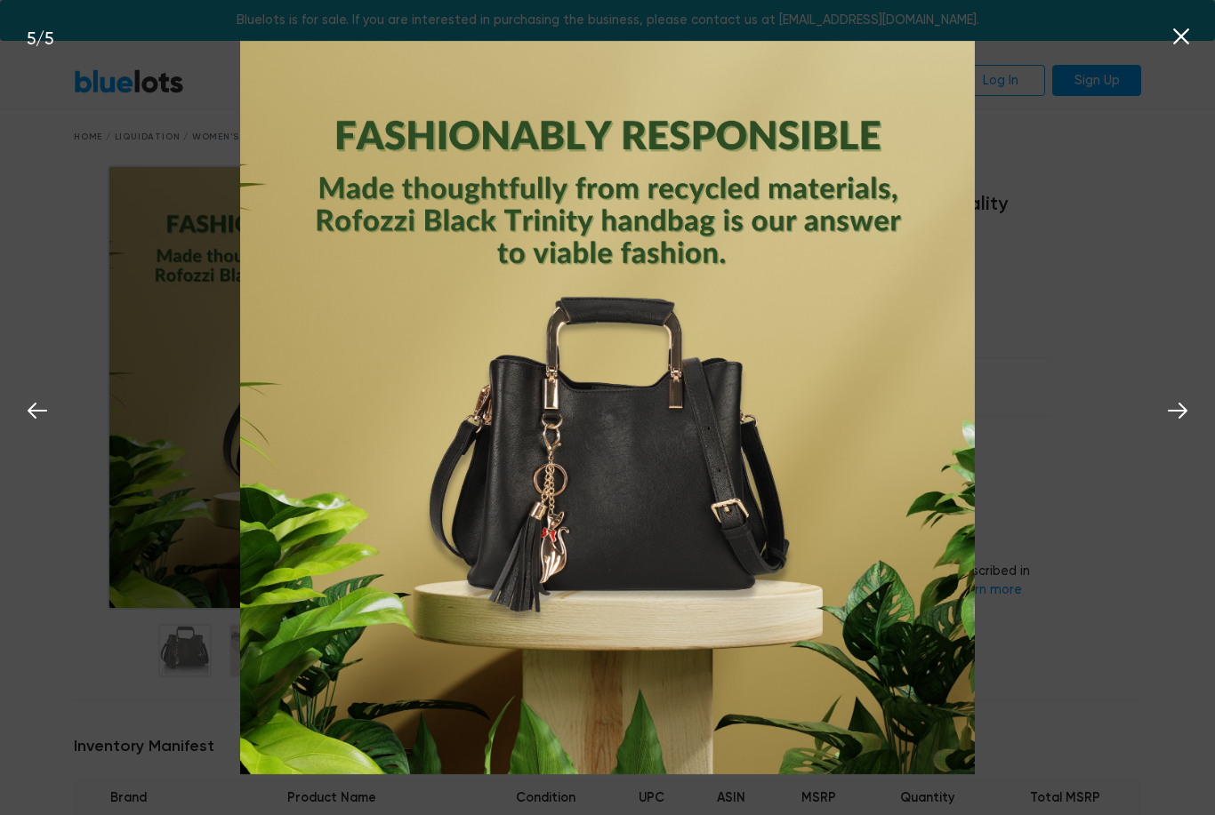
click at [548, 653] on img at bounding box center [607, 408] width 734 height 734
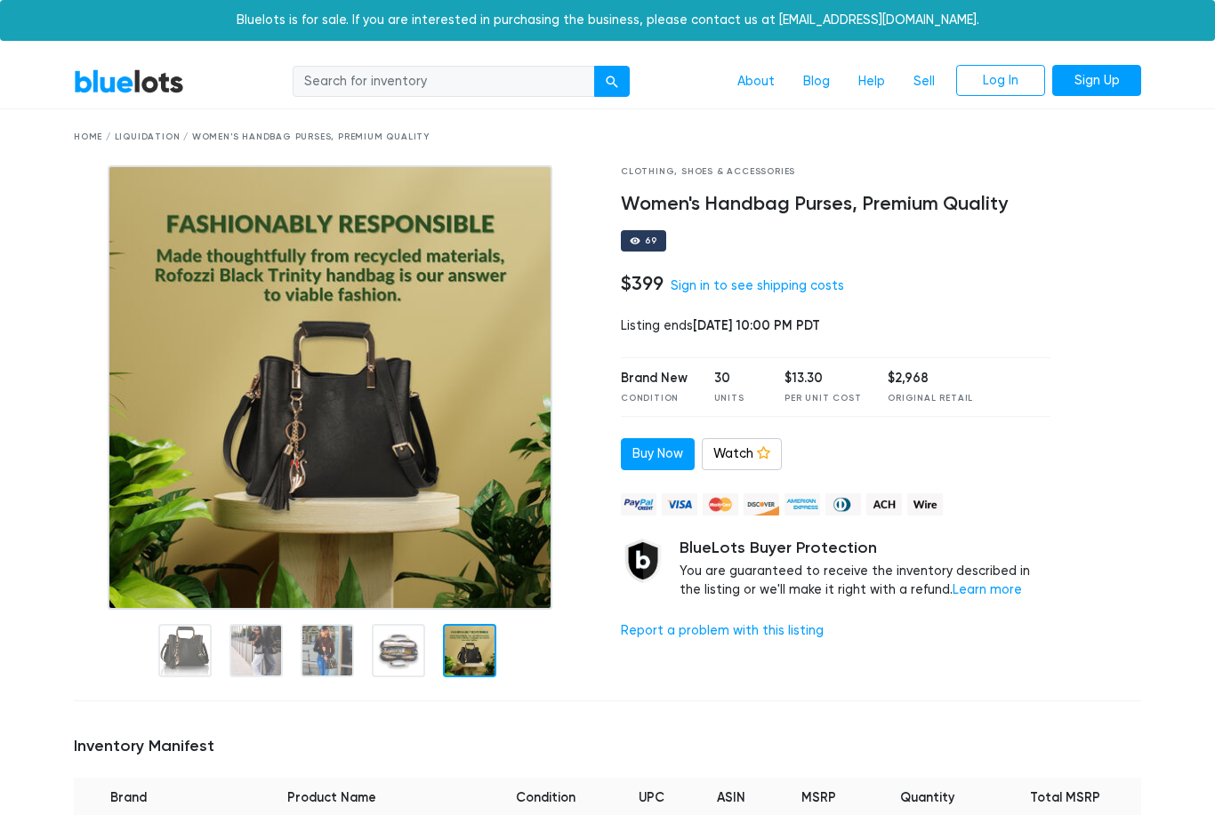
click at [1184, 33] on div "Bluelots is for sale. If you are interested in purchasing the business, please …" at bounding box center [607, 20] width 1215 height 41
click at [388, 465] on img at bounding box center [330, 387] width 445 height 445
click at [123, 236] on img at bounding box center [330, 387] width 445 height 445
click at [108, 282] on img at bounding box center [330, 387] width 445 height 445
click at [111, 283] on img at bounding box center [330, 387] width 445 height 445
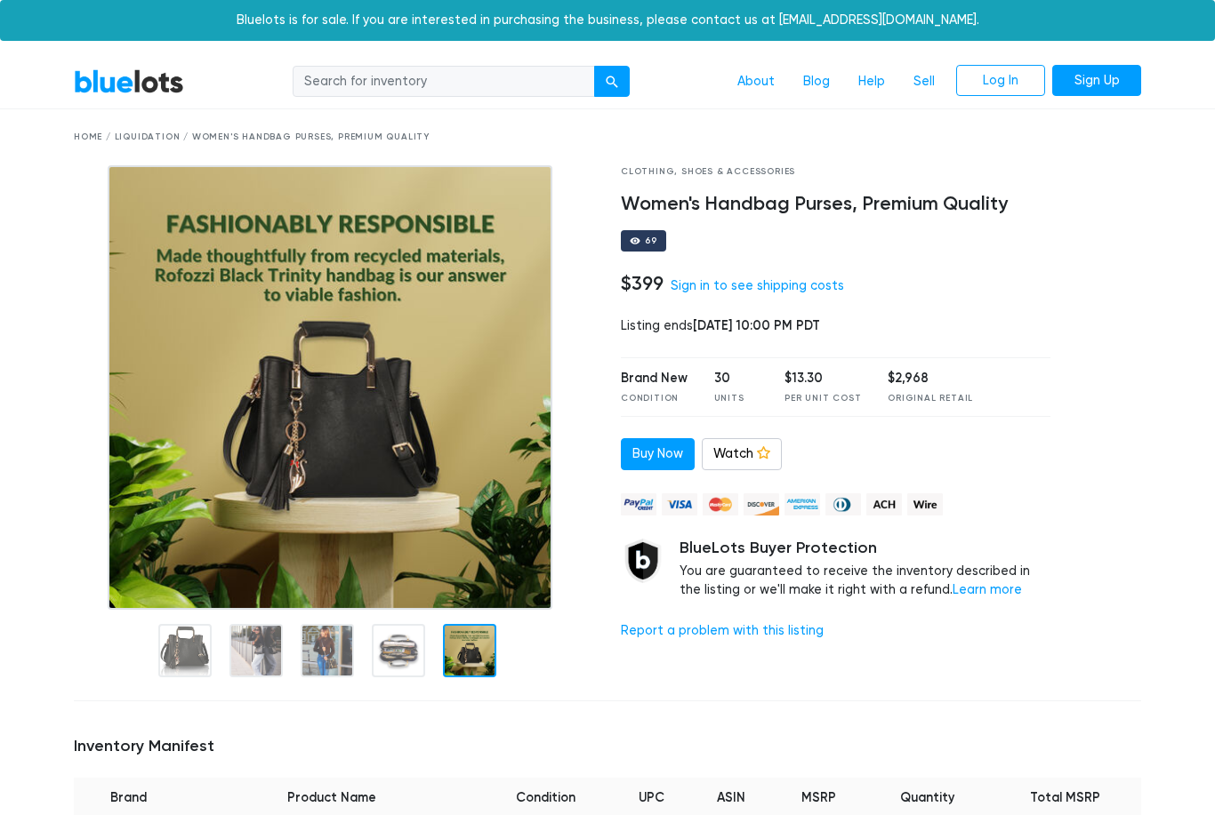
click at [119, 290] on img at bounding box center [330, 387] width 445 height 445
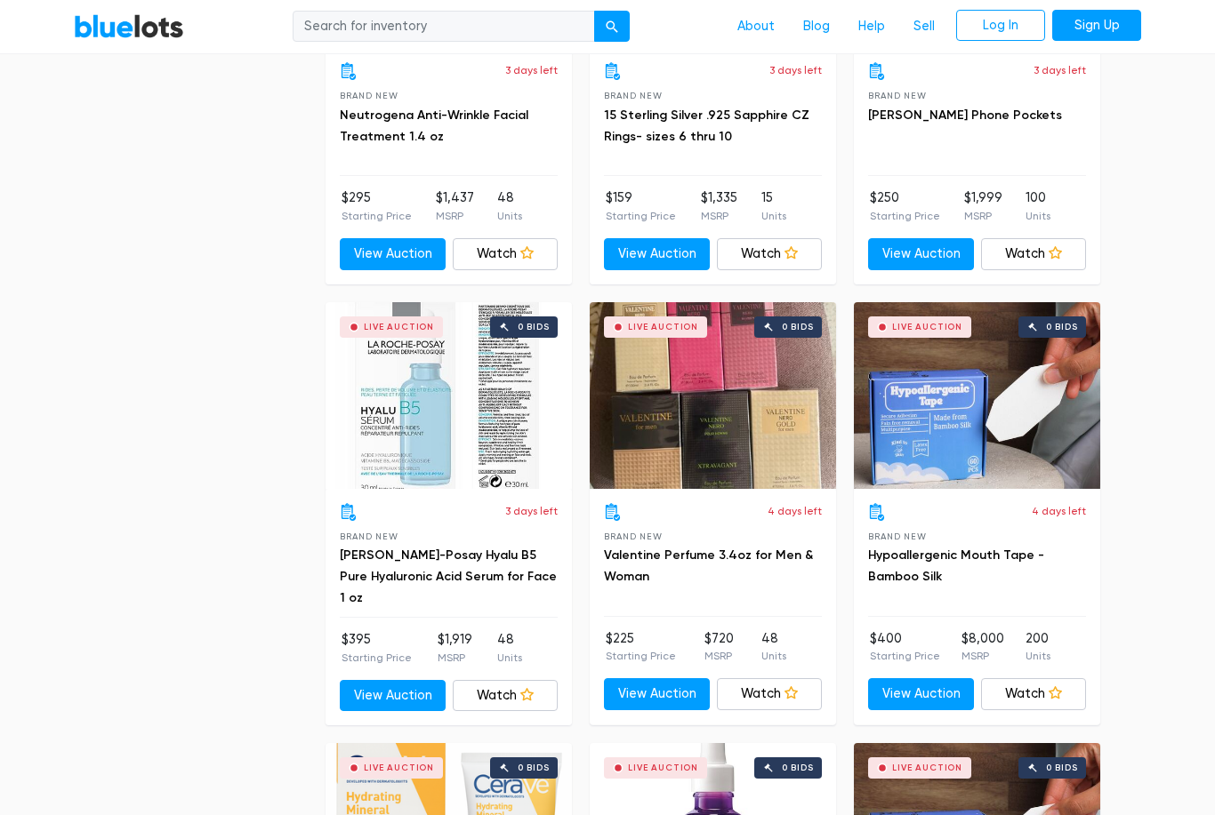
scroll to position [1896, 0]
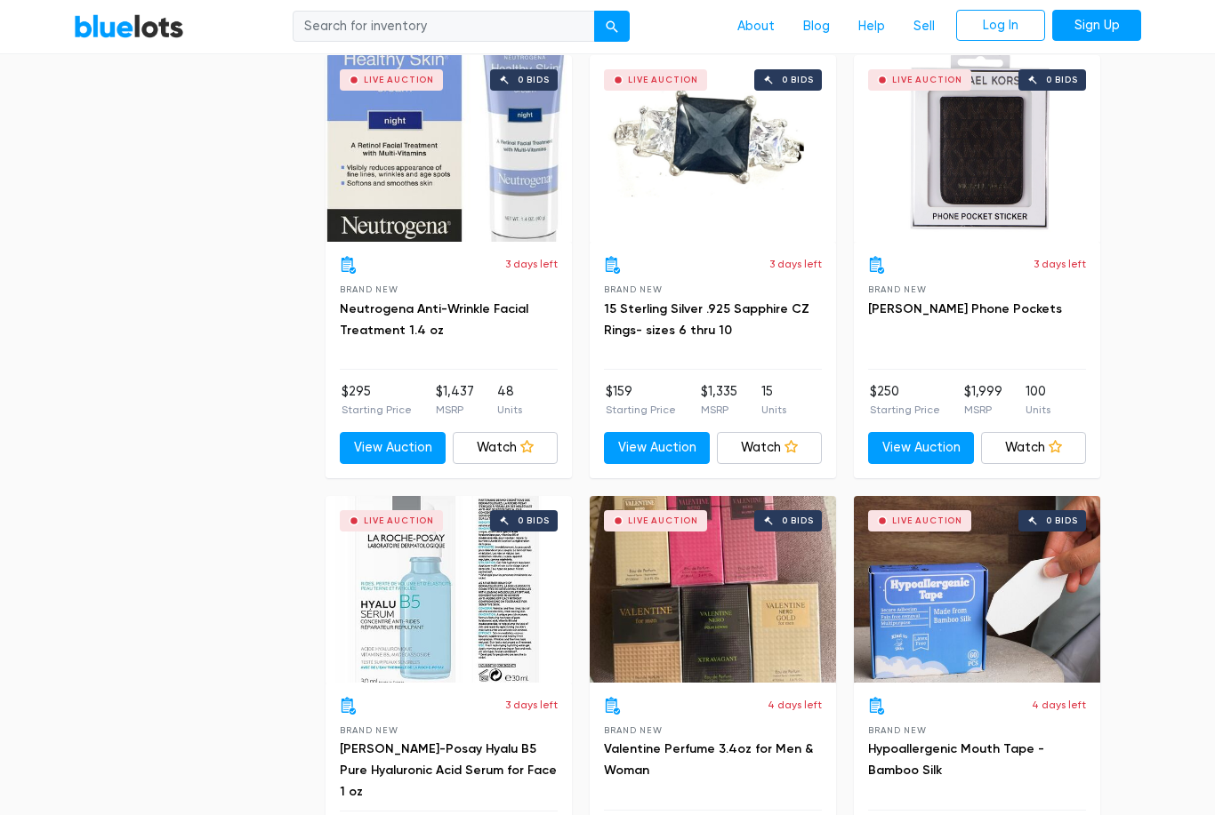
click at [705, 610] on div "Live Auction 0 bids" at bounding box center [713, 589] width 246 height 187
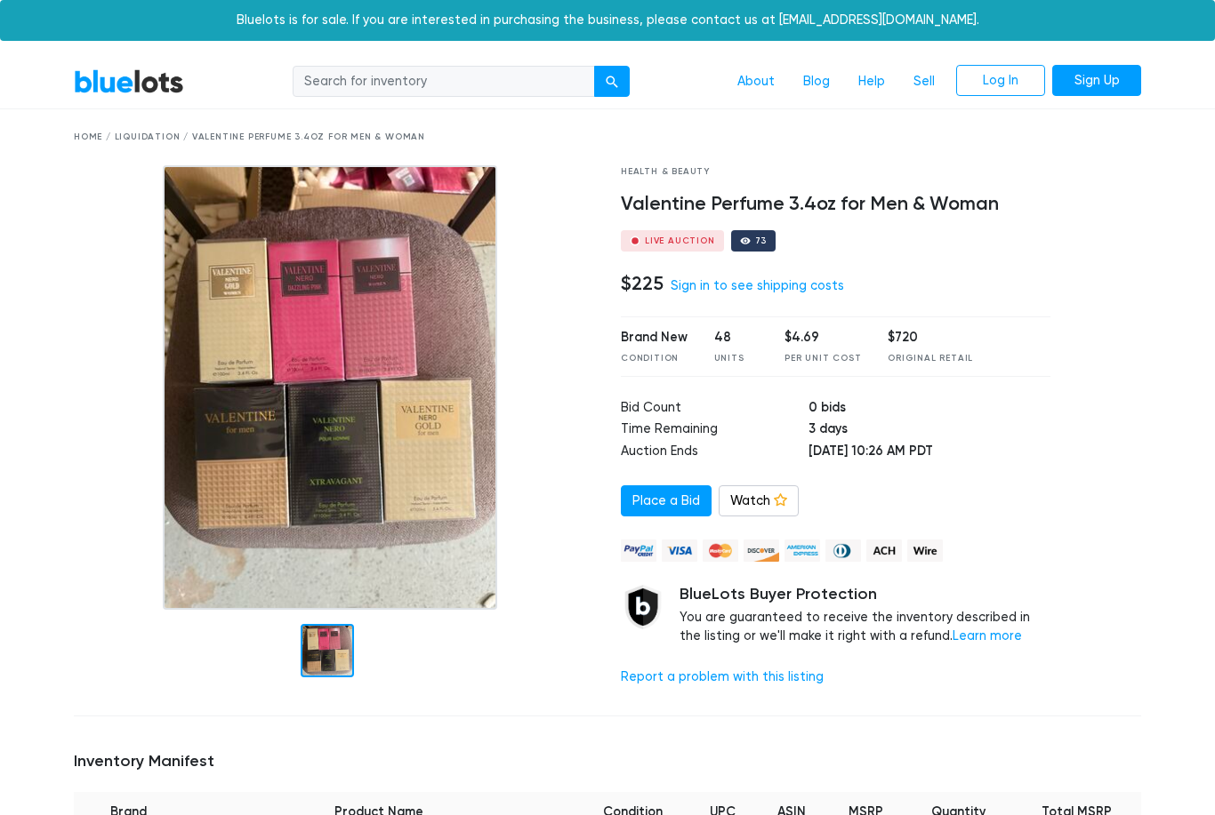
click at [222, 373] on img at bounding box center [330, 387] width 334 height 445
click at [922, 555] on img at bounding box center [925, 551] width 36 height 22
click at [783, 283] on link "Sign in to see shipping costs" at bounding box center [756, 285] width 173 height 15
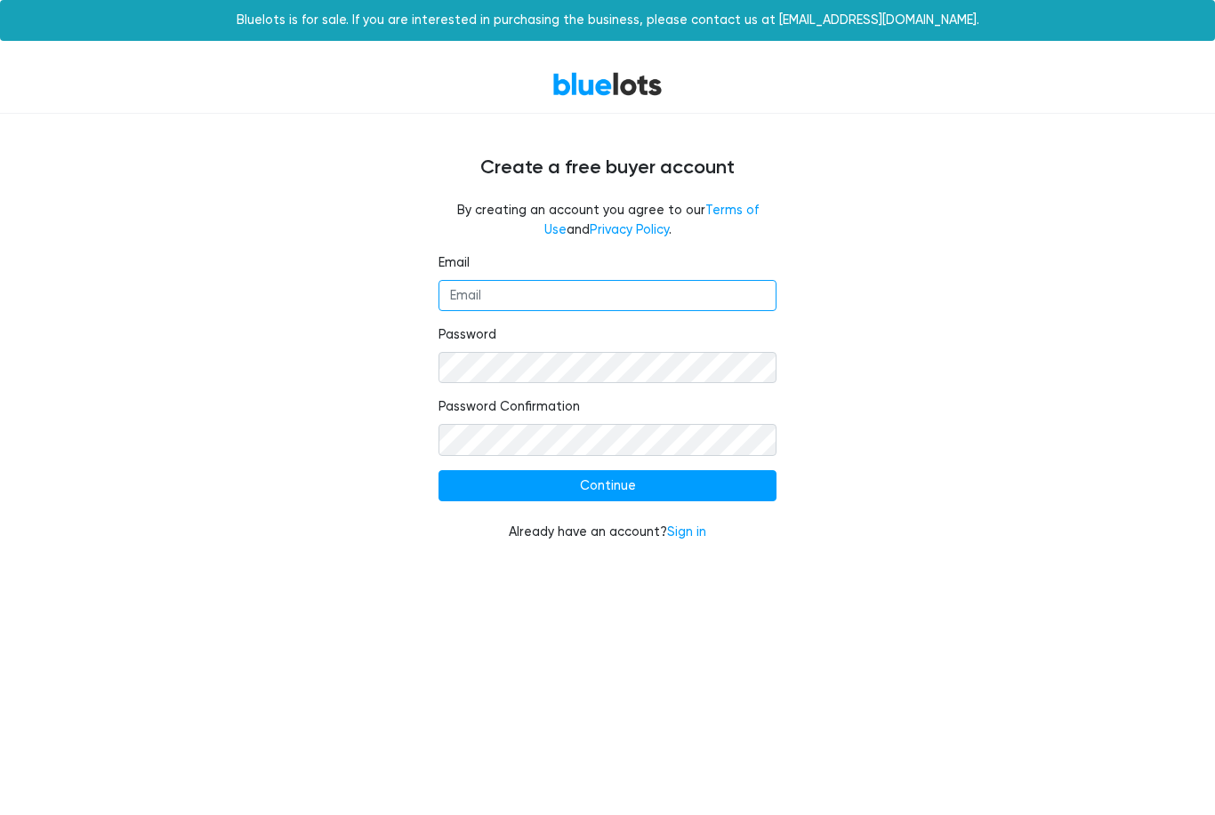
click at [654, 296] on input "Email" at bounding box center [607, 296] width 338 height 32
type input "[EMAIL_ADDRESS][DOMAIN_NAME]"
click at [699, 533] on link "Sign in" at bounding box center [686, 532] width 39 height 15
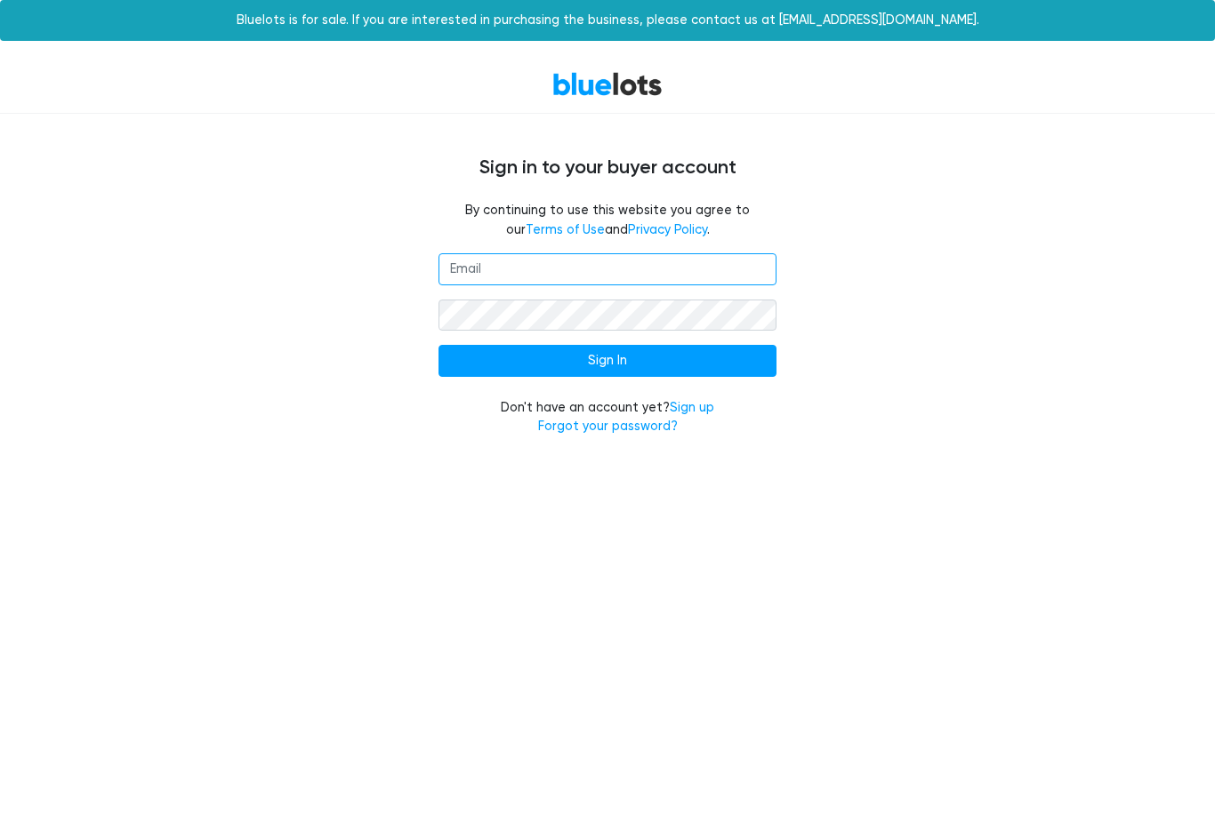
type input "[EMAIL_ADDRESS][DOMAIN_NAME]"
click at [607, 358] on input "Sign In" at bounding box center [607, 361] width 338 height 32
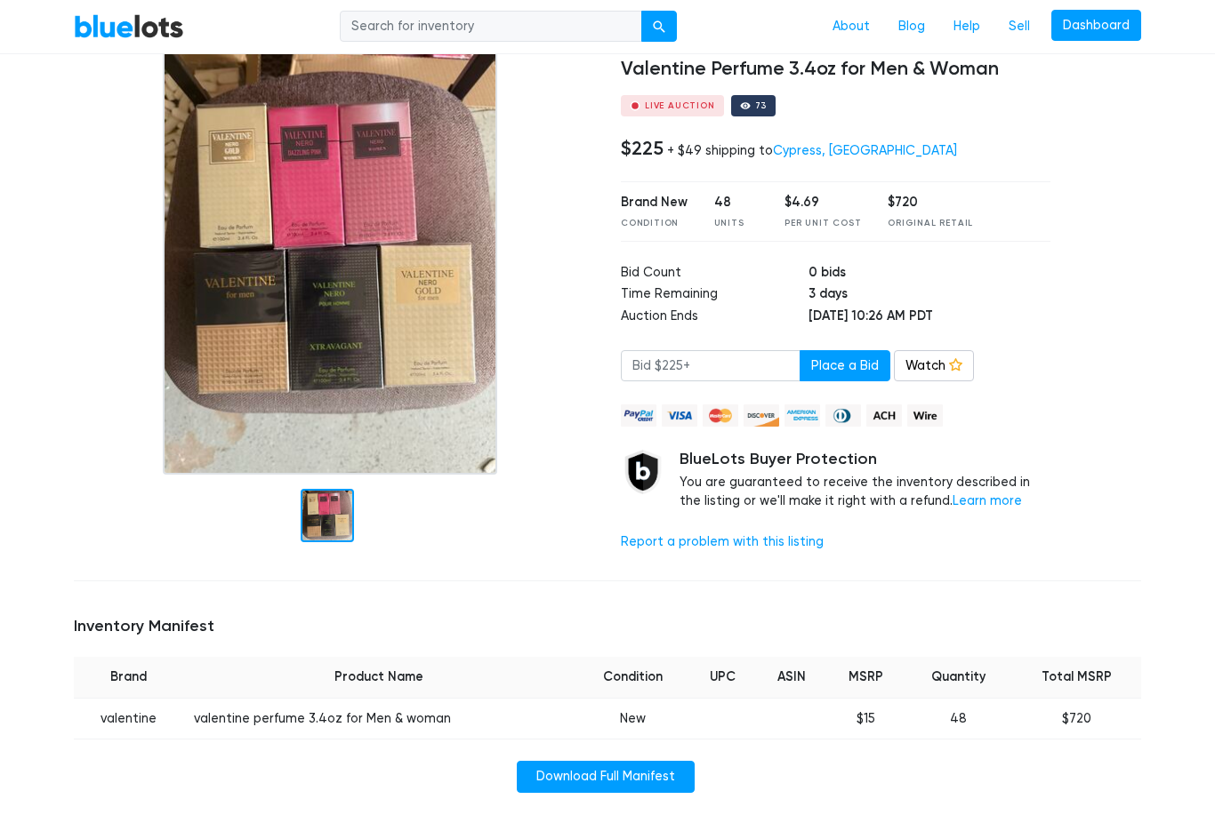
scroll to position [137, 0]
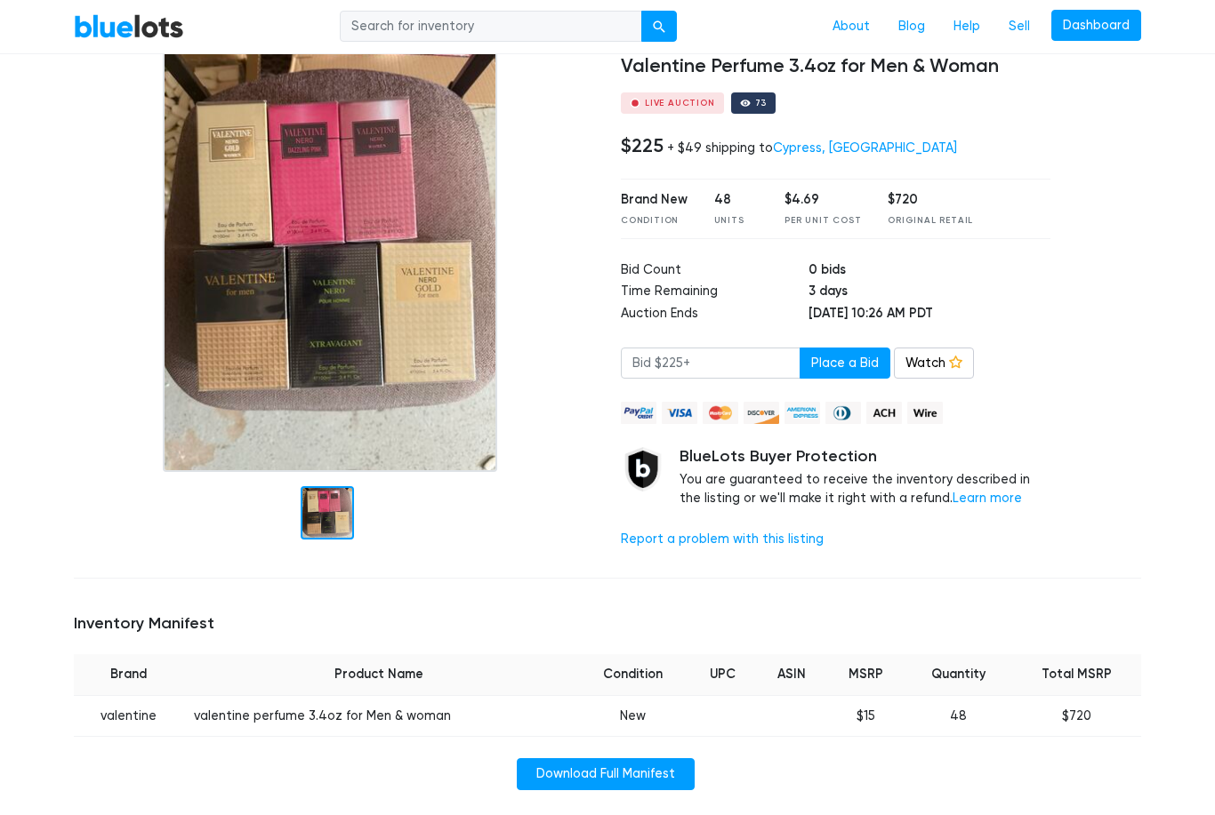
click at [929, 363] on link "Watch" at bounding box center [934, 365] width 80 height 32
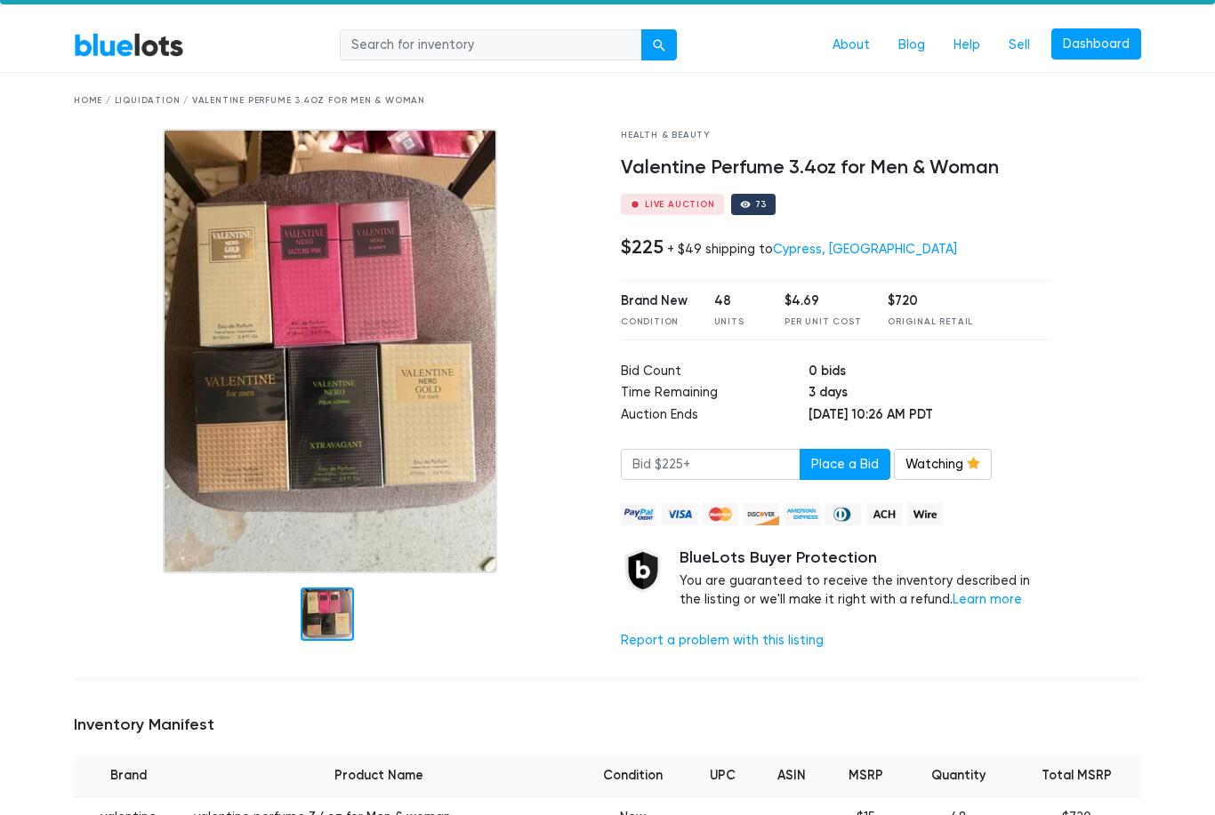
scroll to position [0, 0]
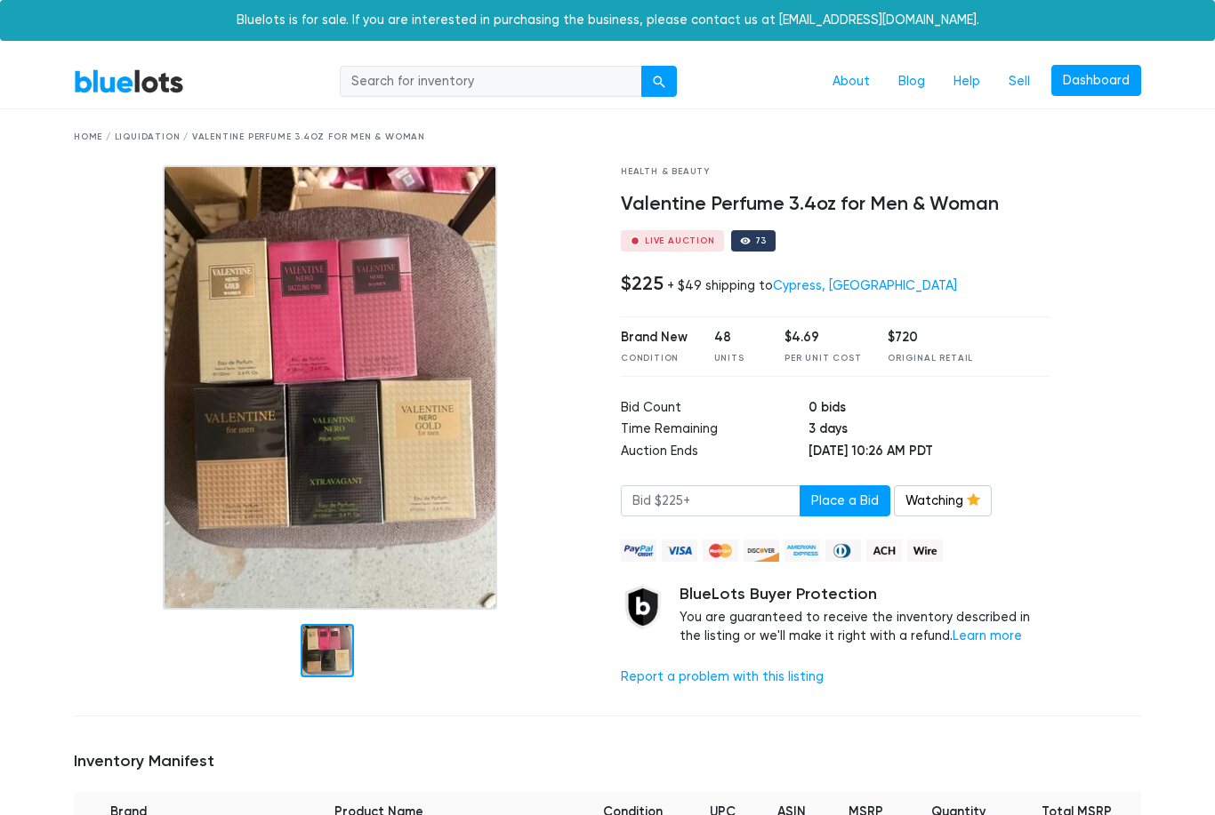
click at [221, 429] on img at bounding box center [330, 387] width 334 height 445
click at [290, 418] on img at bounding box center [330, 387] width 334 height 445
